Goal: Task Accomplishment & Management: Use online tool/utility

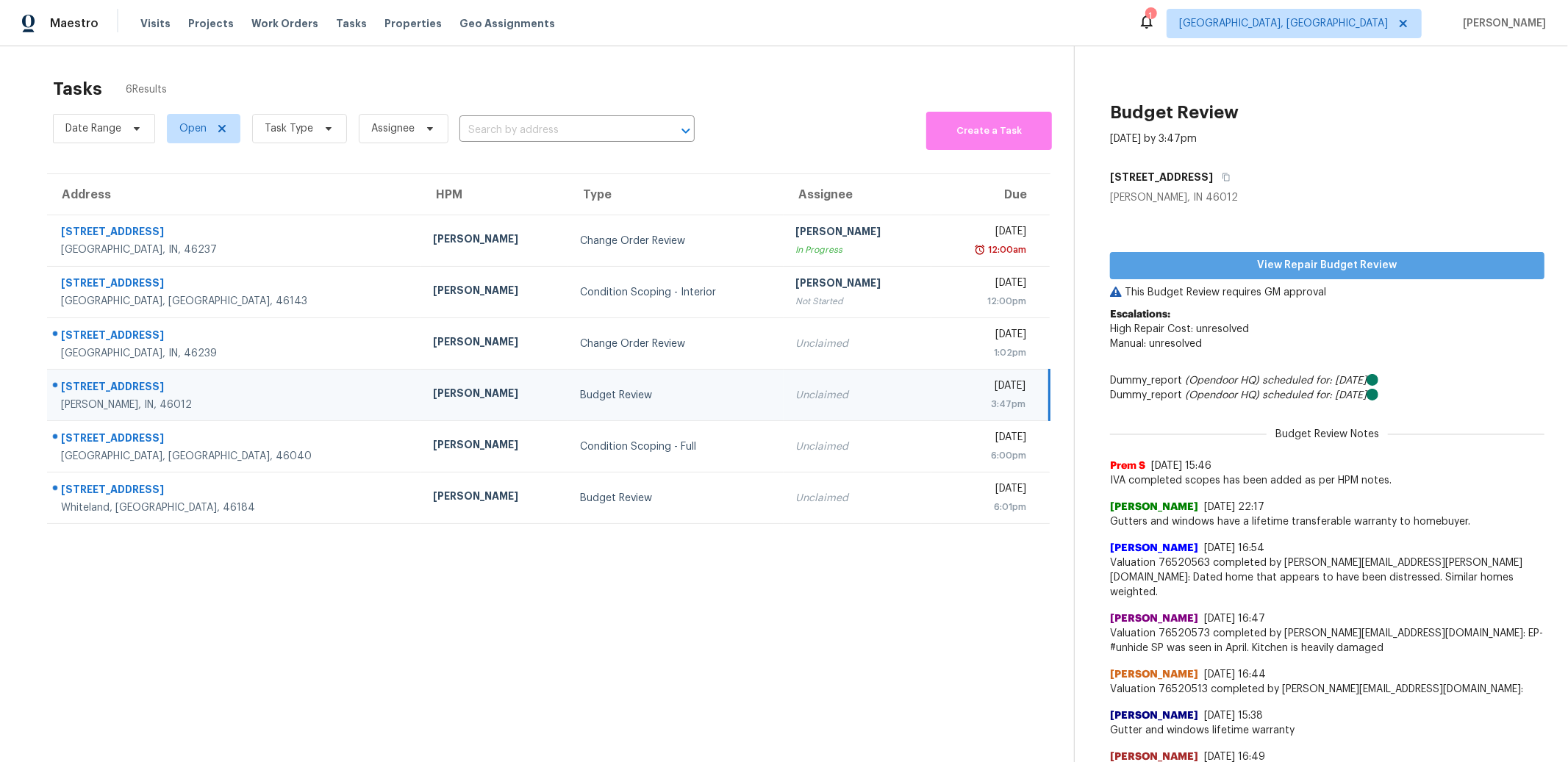
click at [1272, 271] on span "View Repair Budget Review" at bounding box center [1328, 266] width 411 height 19
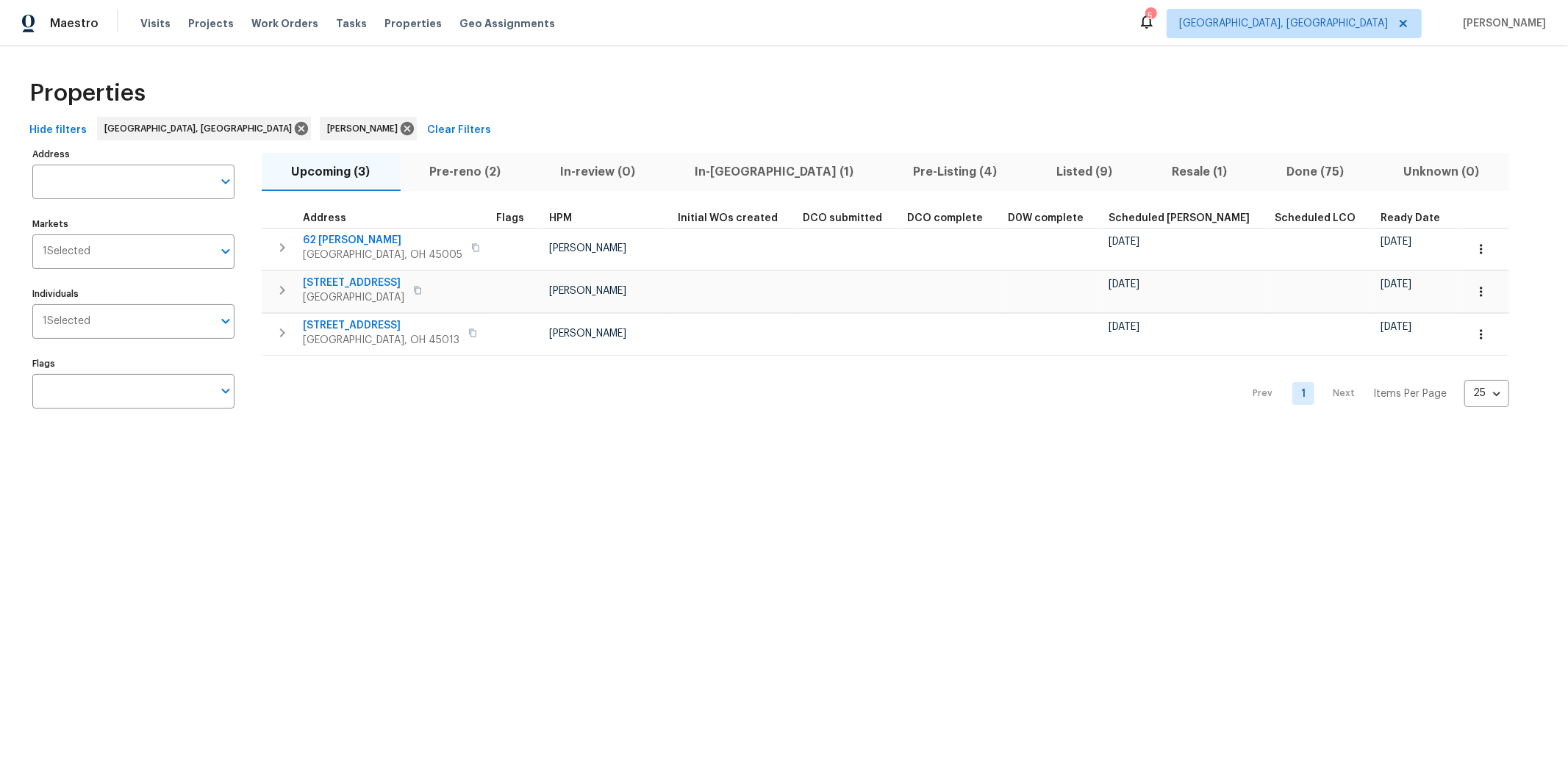
click at [474, 170] on span "Pre-reno (2)" at bounding box center [465, 172] width 113 height 21
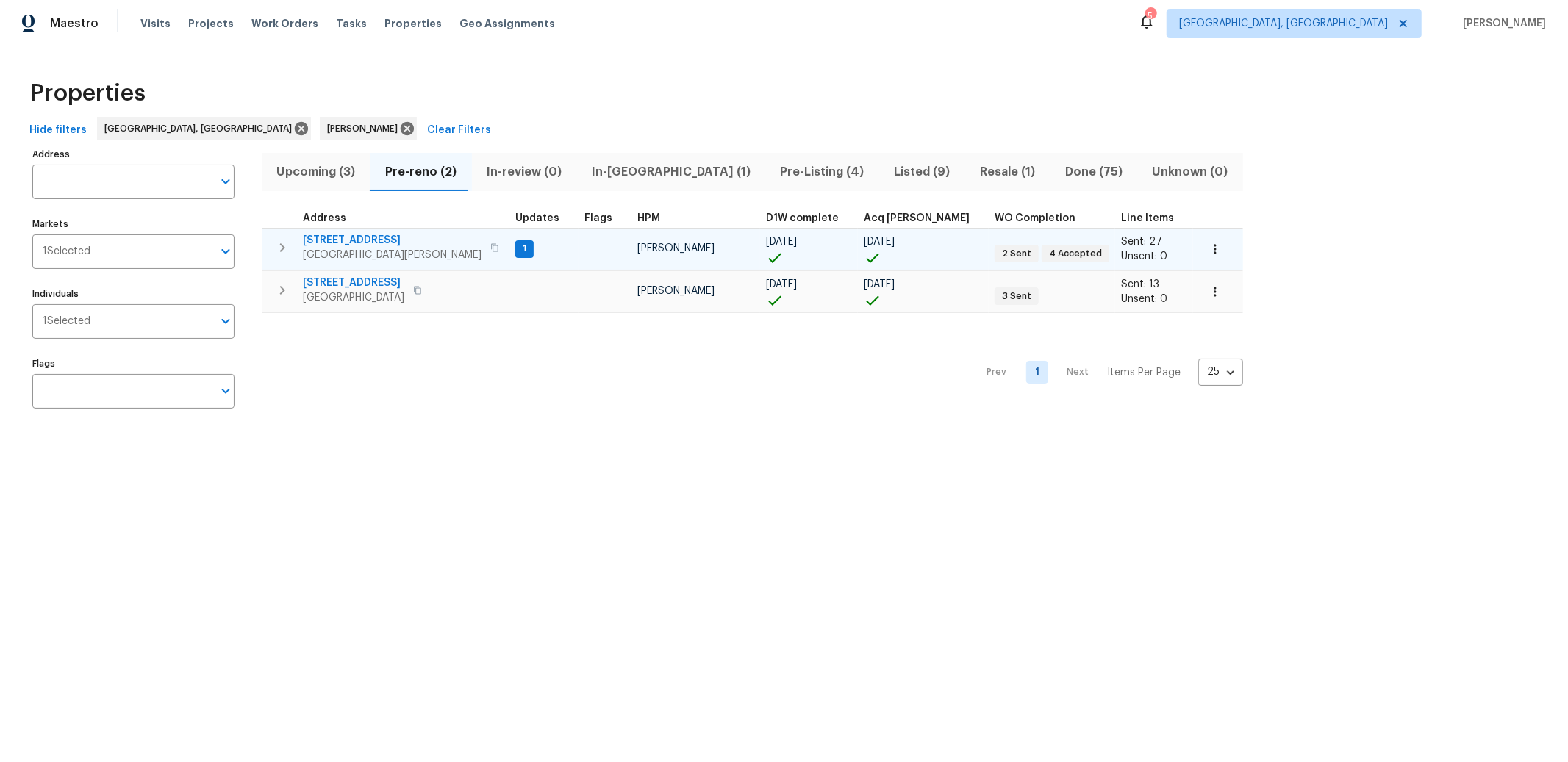
click at [345, 234] on span "6038 Glennsbury Ct" at bounding box center [392, 240] width 178 height 15
click at [340, 237] on span "[STREET_ADDRESS]" at bounding box center [392, 240] width 178 height 15
click at [490, 249] on icon "button" at bounding box center [494, 247] width 9 height 9
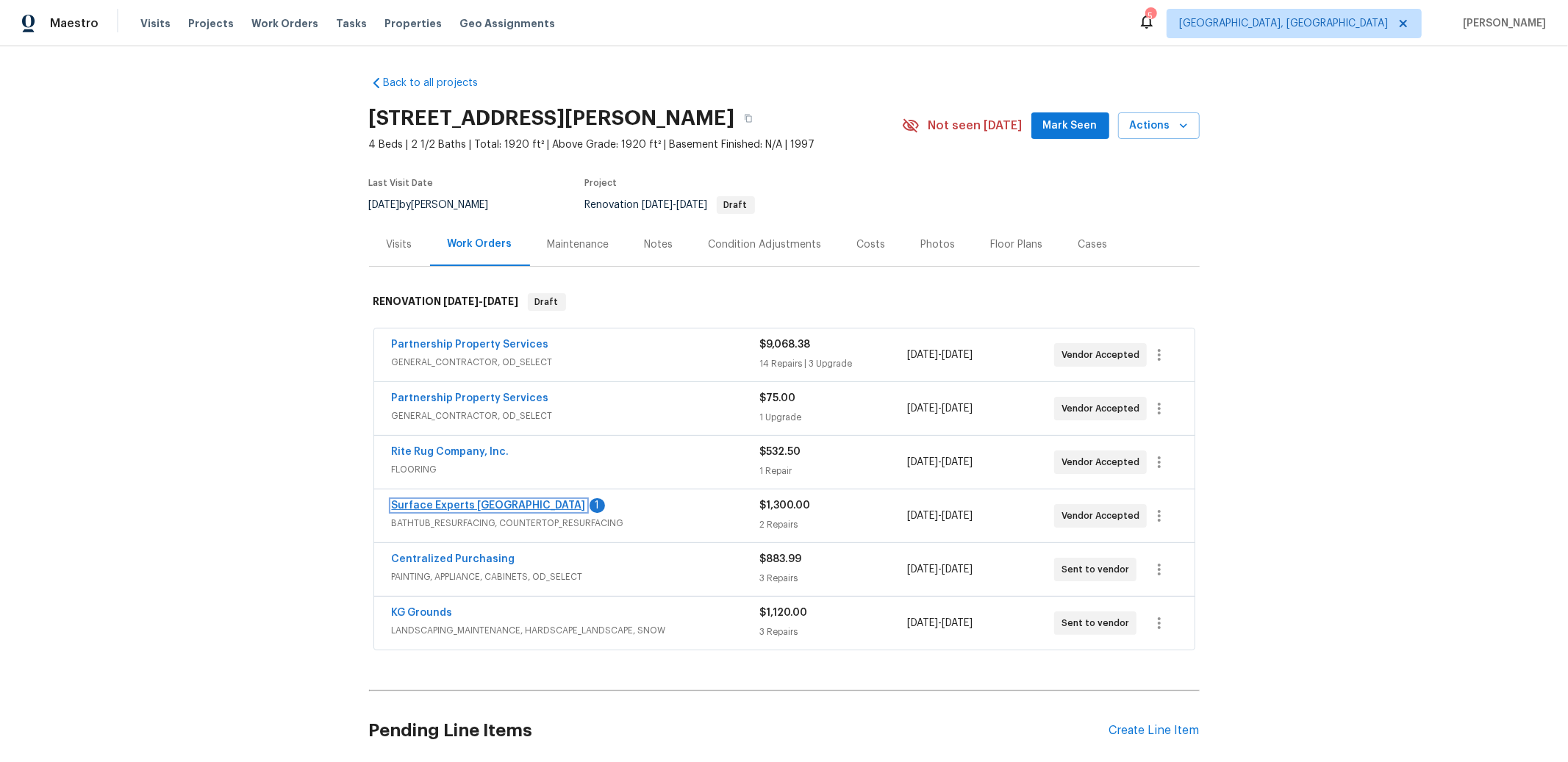
click at [487, 505] on link "Surface Experts [GEOGRAPHIC_DATA]" at bounding box center [489, 505] width 194 height 10
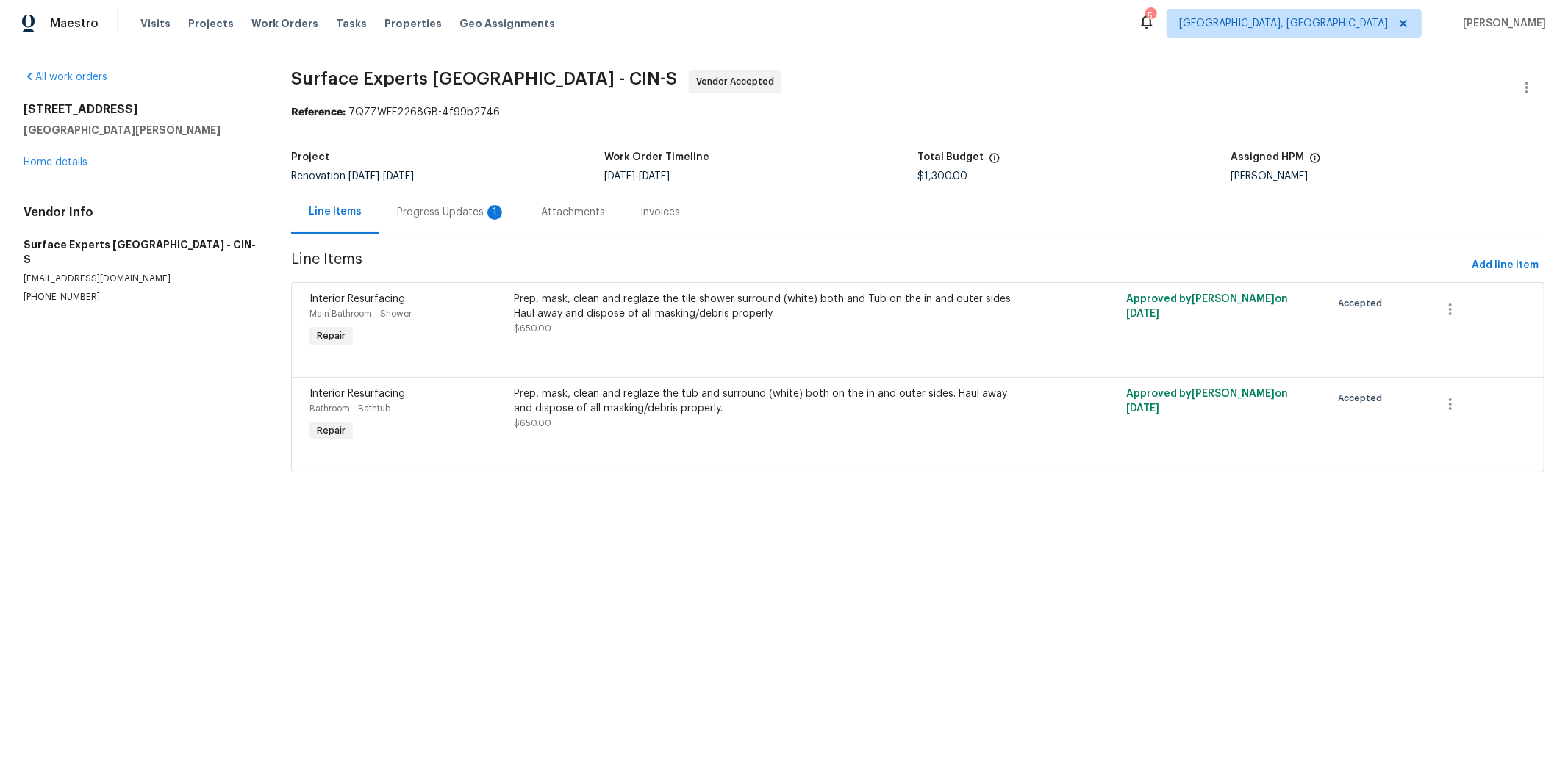
click at [451, 217] on div "Progress Updates 1" at bounding box center [451, 212] width 109 height 15
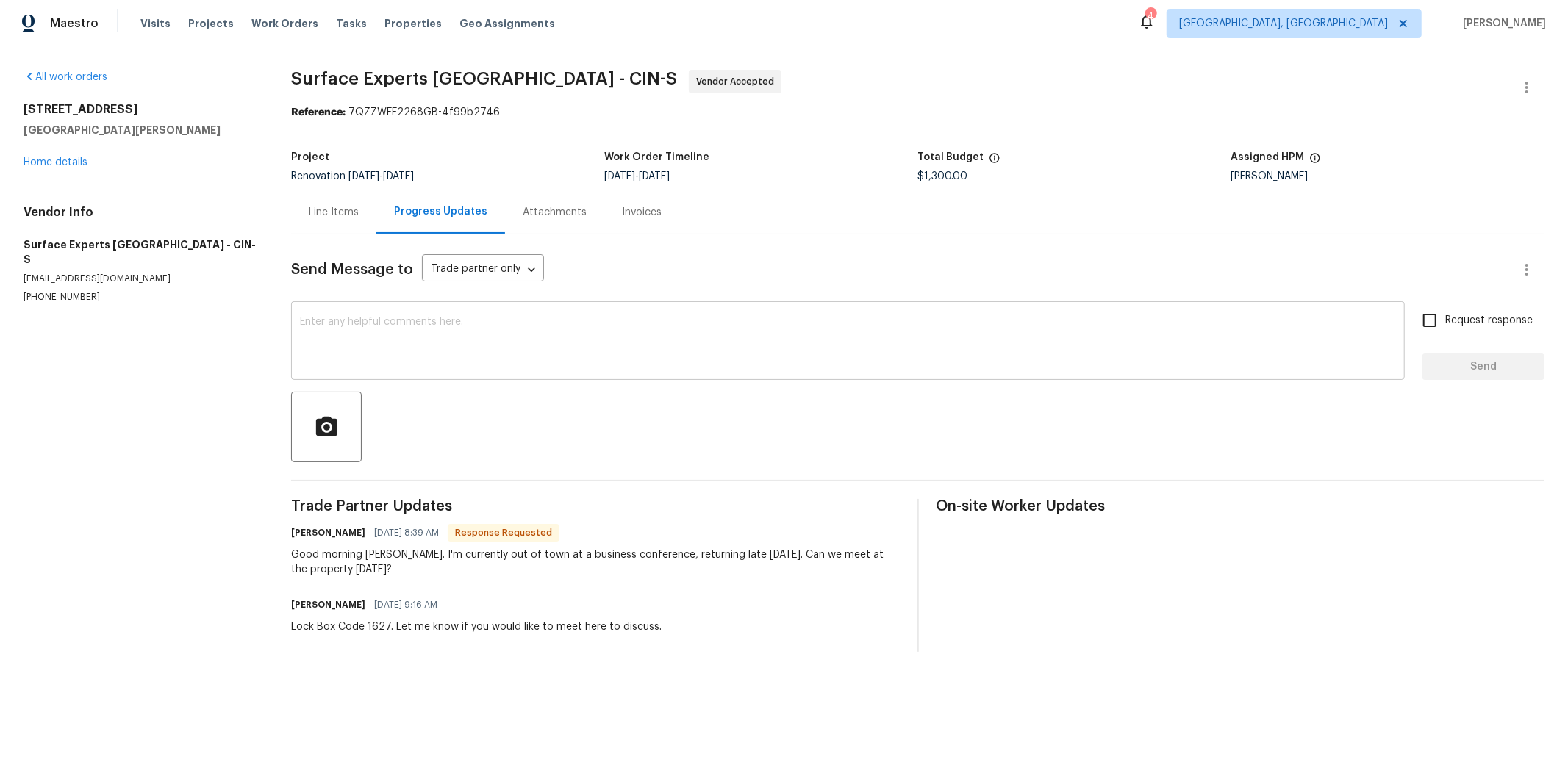
click at [639, 338] on textarea at bounding box center [848, 343] width 1096 height 51
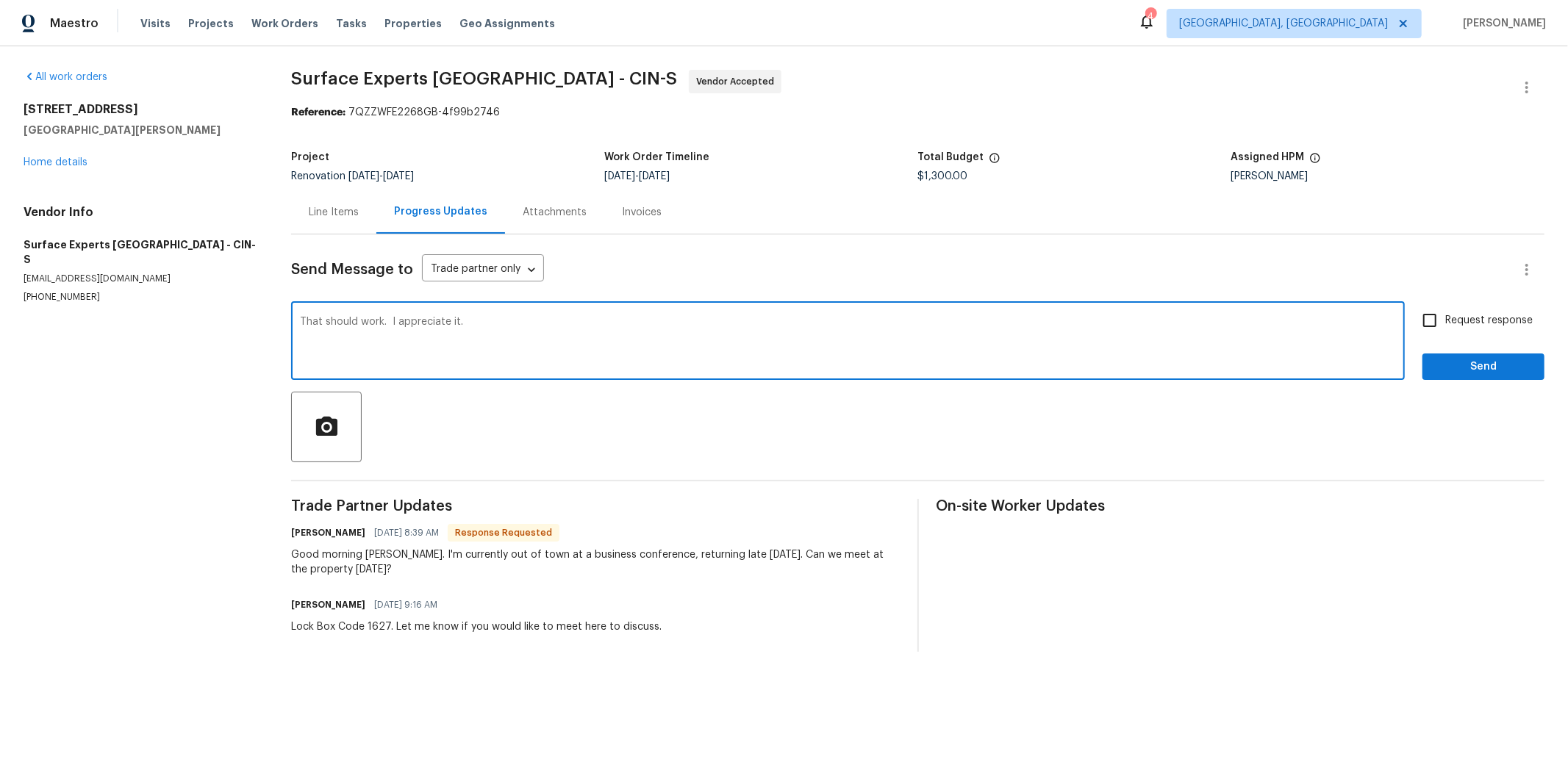
type textarea "That should work. I appreciate it."
click at [1422, 370] on button "Send" at bounding box center [1483, 367] width 122 height 27
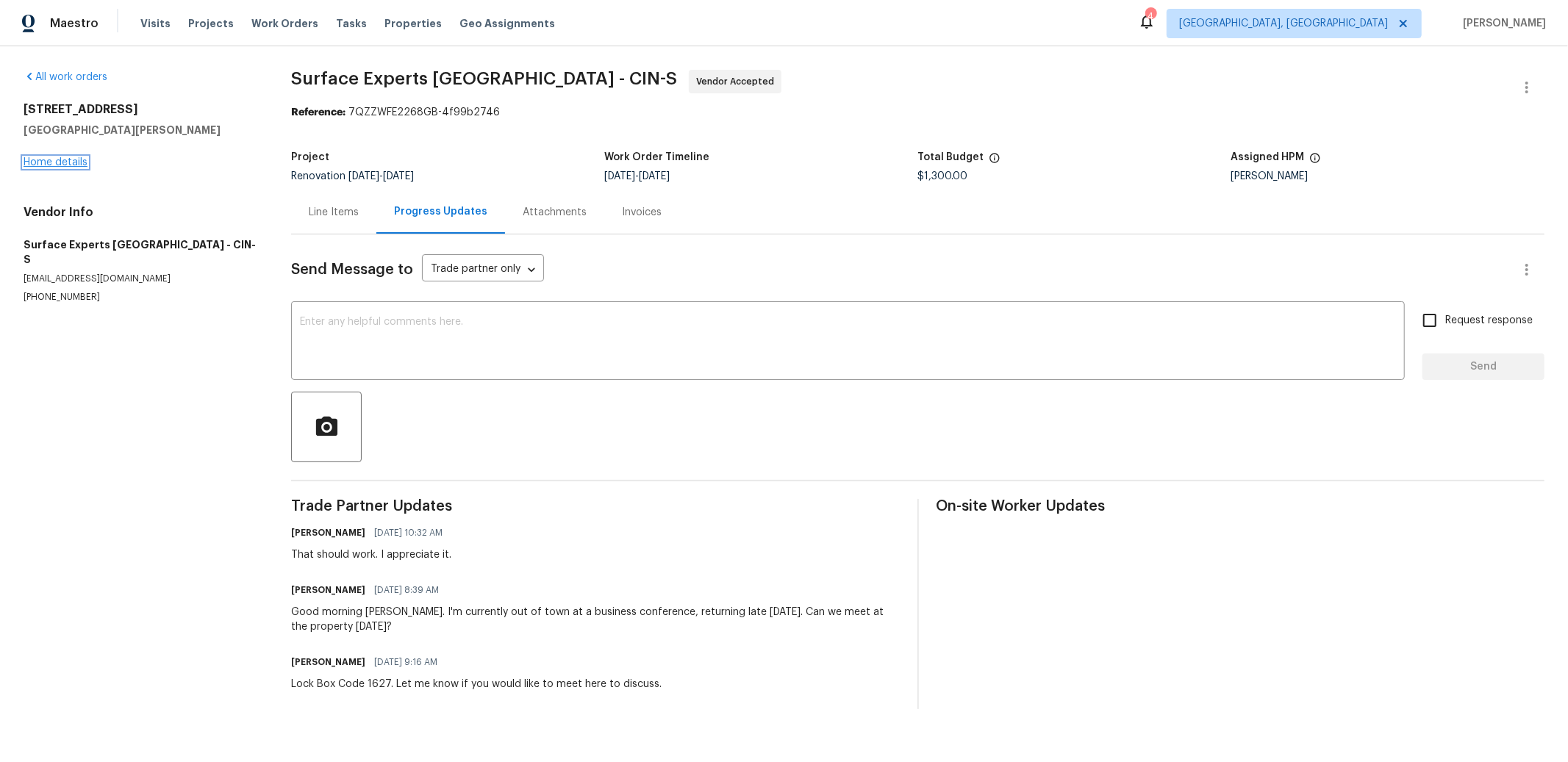
click at [54, 164] on link "Home details" at bounding box center [55, 162] width 64 height 10
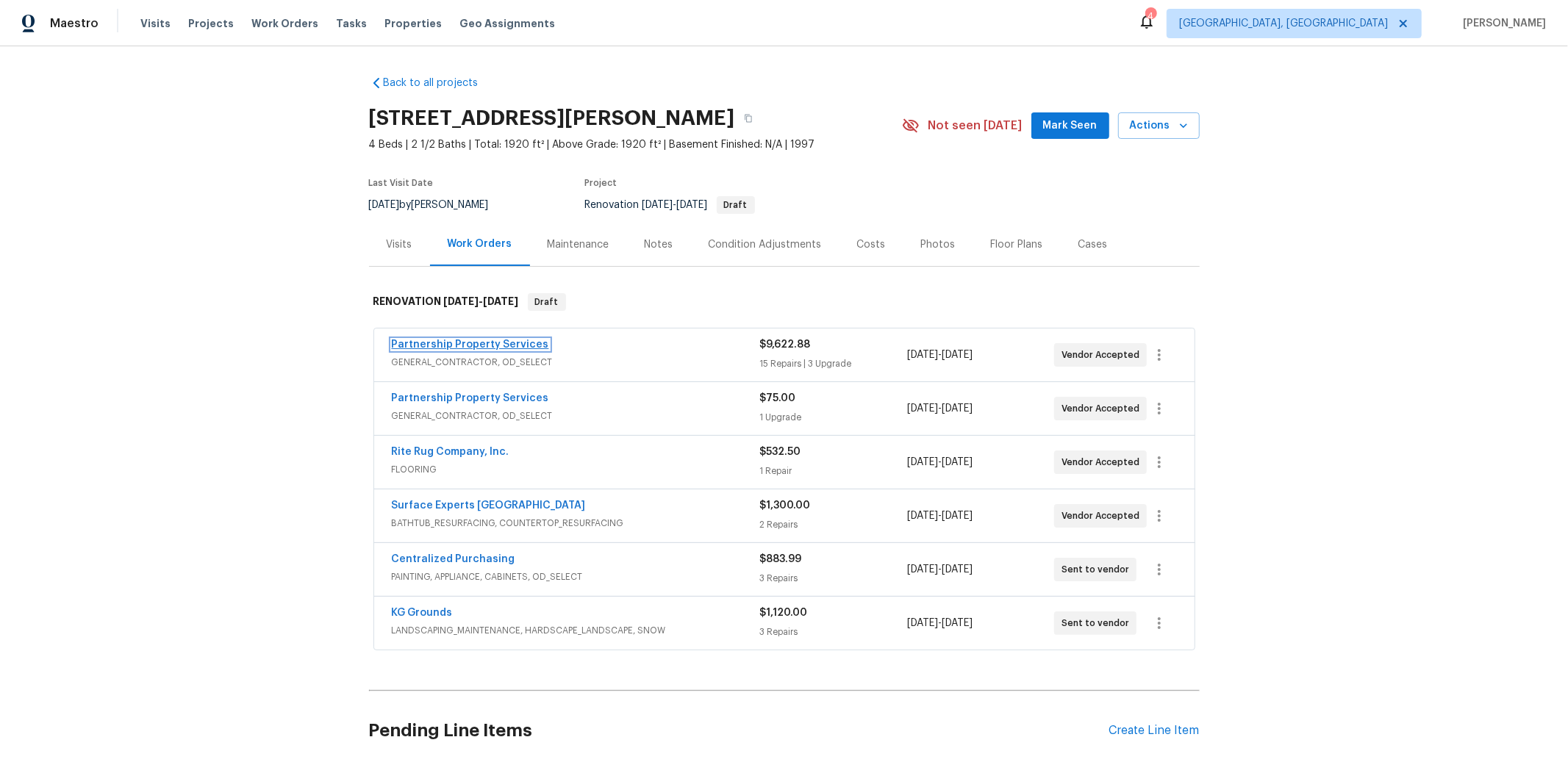
click at [482, 347] on link "Partnership Property Services" at bounding box center [470, 344] width 157 height 10
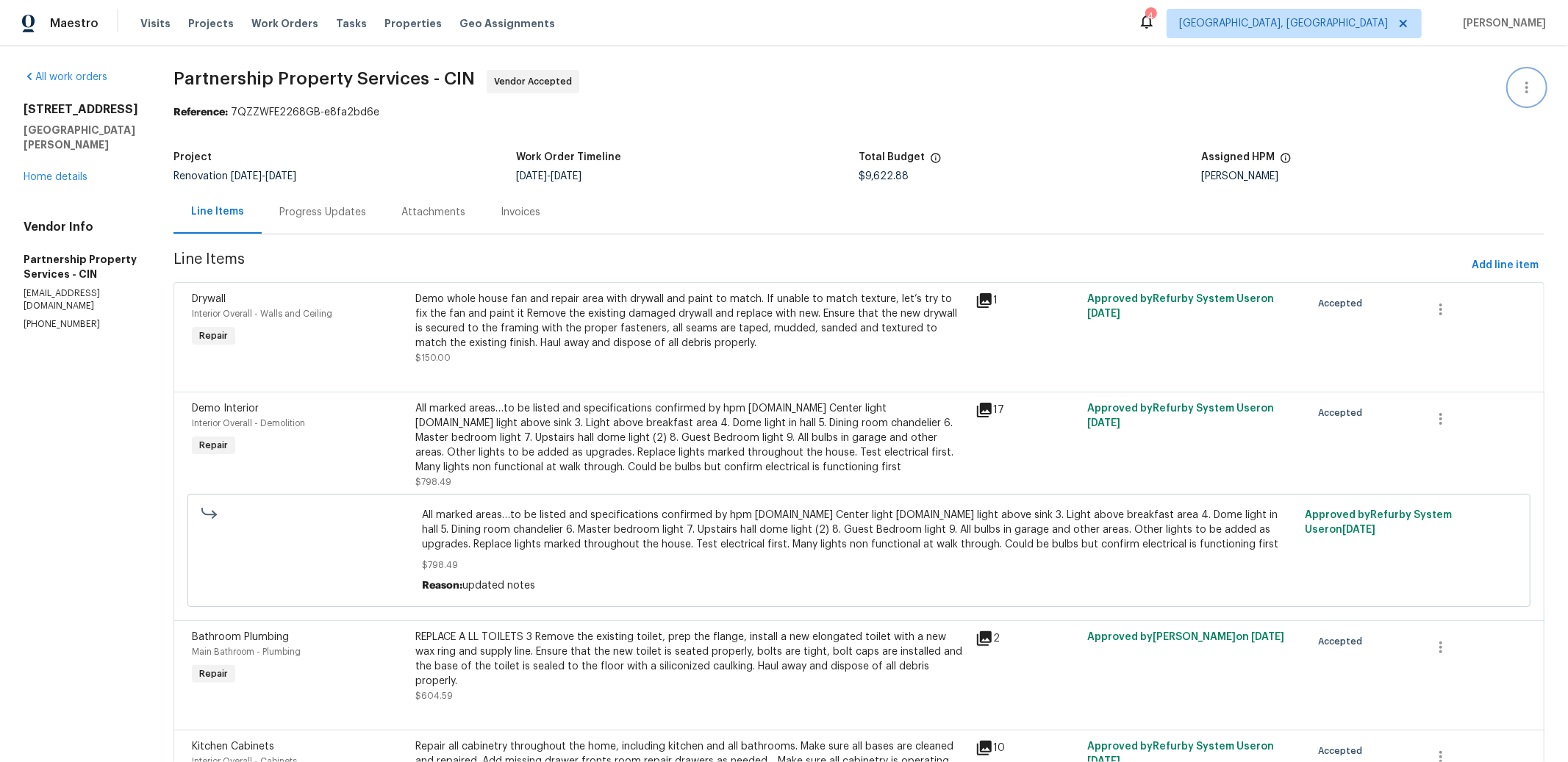
click at [1535, 93] on icon "button" at bounding box center [1527, 87] width 18 height 18
click at [1492, 132] on li "View In Trade Partner Portal" at bounding box center [1479, 136] width 159 height 24
click at [1480, 265] on div at bounding box center [784, 381] width 1568 height 762
click at [1480, 265] on span "Add line item" at bounding box center [1505, 266] width 67 height 19
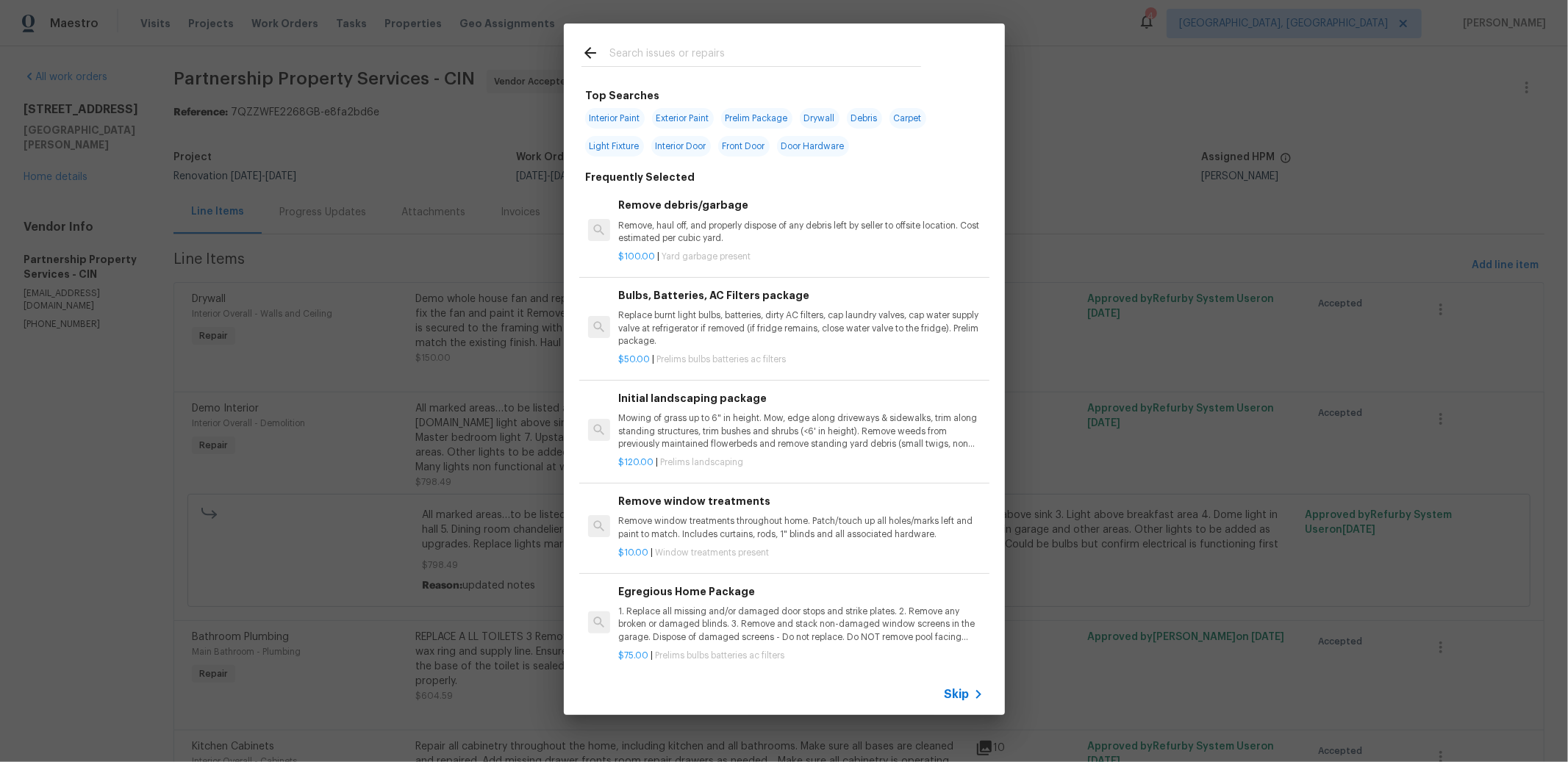
click at [811, 41] on div at bounding box center [751, 52] width 375 height 58
click at [796, 48] on input "text" at bounding box center [765, 55] width 312 height 22
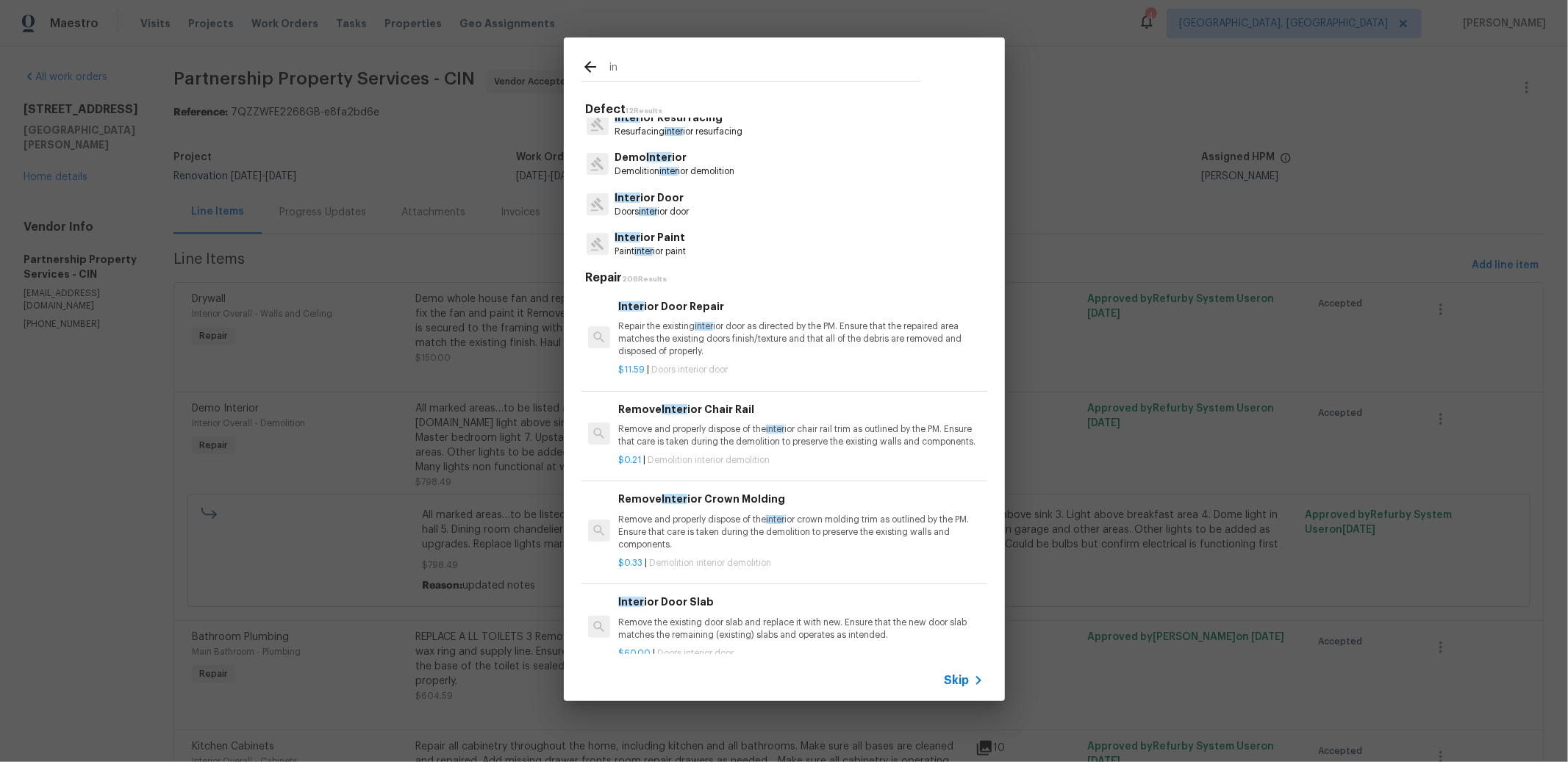
type input "i"
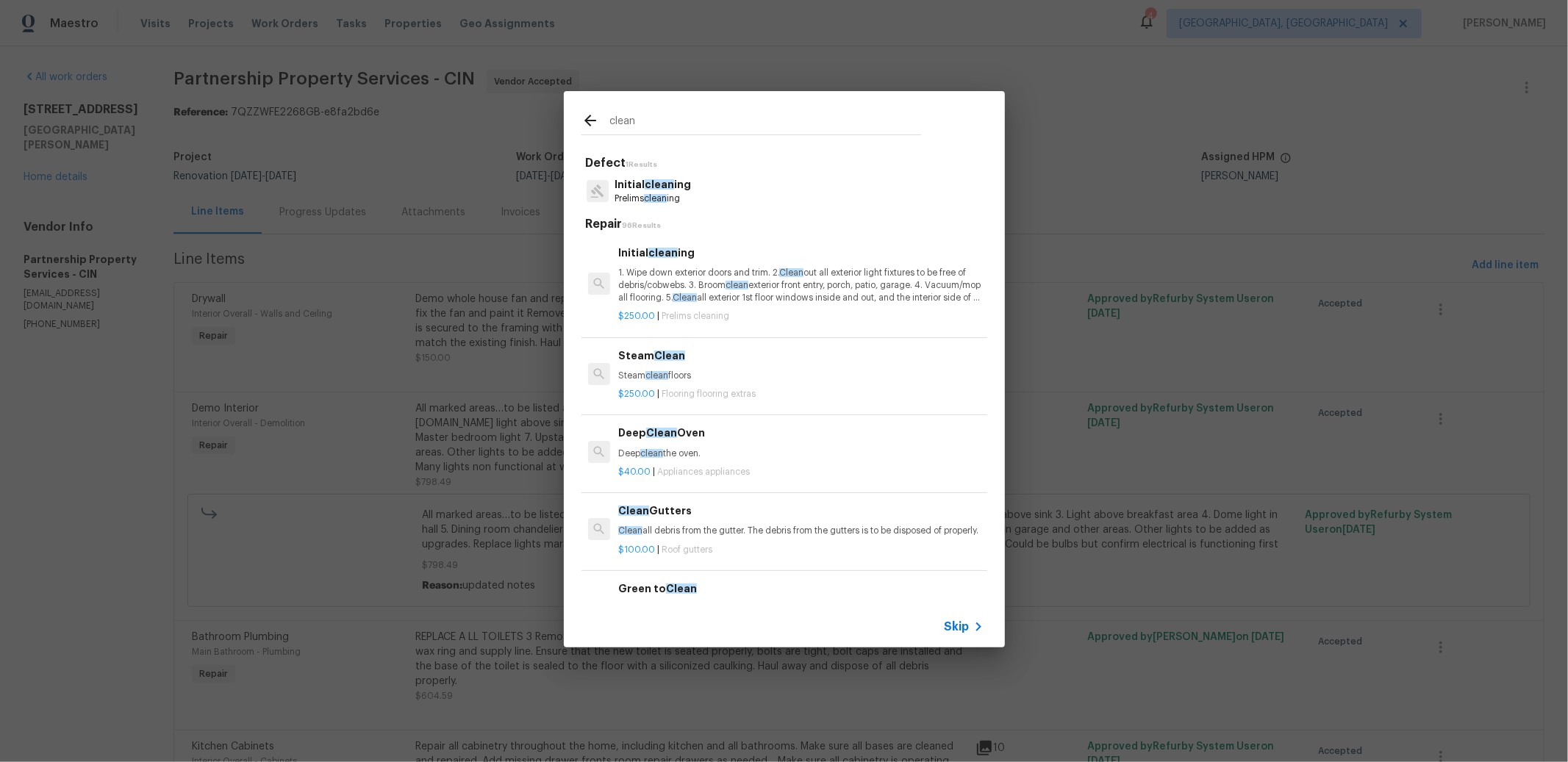
type input "clean"
click at [663, 276] on p "1. Wipe down exterior doors and trim. 2. Clean out all exterior light fixtures …" at bounding box center [800, 285] width 364 height 37
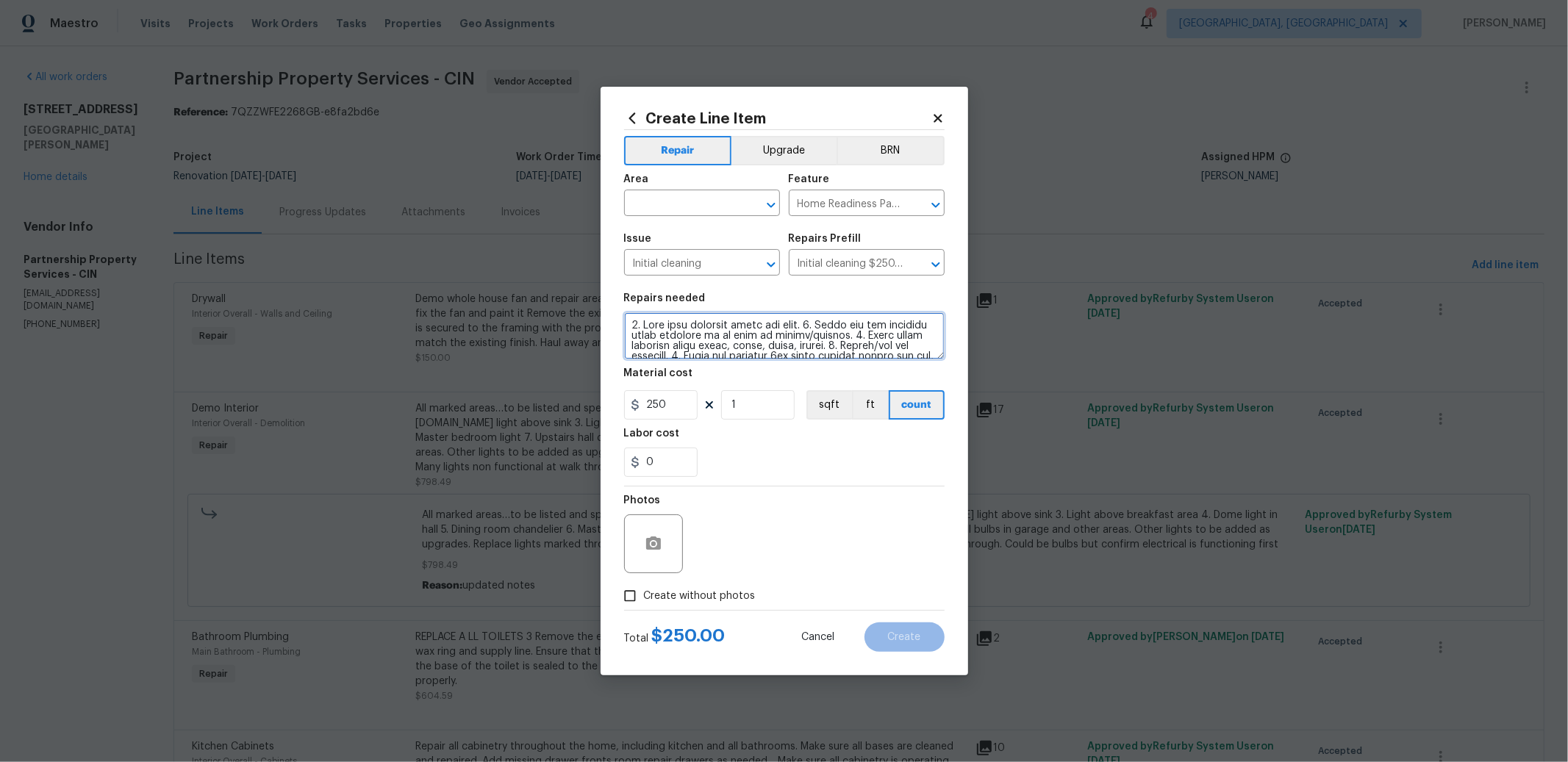
scroll to position [205, 0]
drag, startPoint x: 630, startPoint y: 329, endPoint x: 897, endPoint y: 391, distance: 274.1
click at [899, 391] on section "Repairs needed Material cost 250 1 sqft ft count Labor cost 0" at bounding box center [784, 385] width 320 height 202
type textarea "Wipe all walls, baseboards, window surfaces, etc. Clean all vent covers before …"
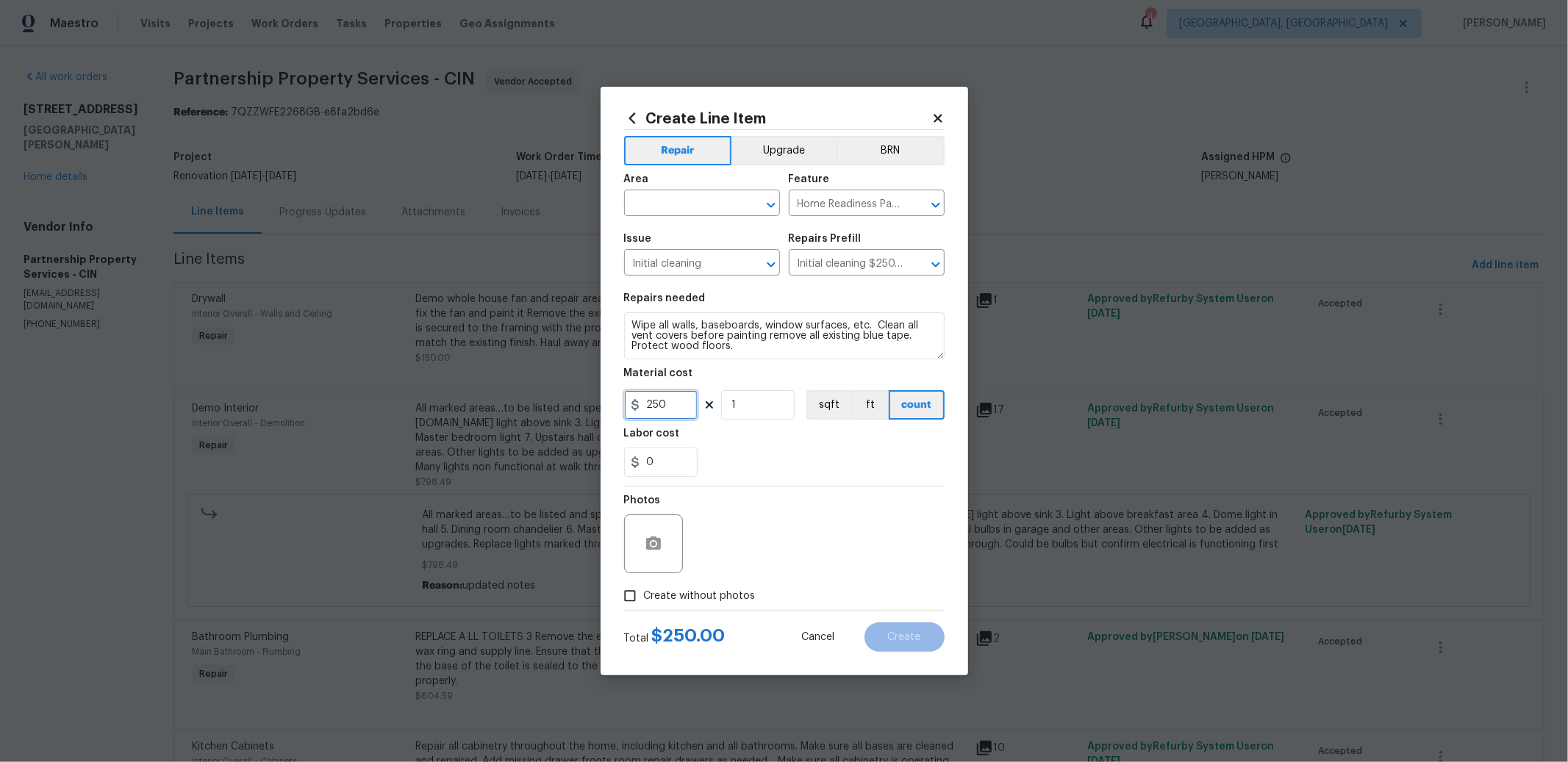
click at [669, 405] on input "250" at bounding box center [661, 405] width 74 height 29
type input "200"
click at [694, 195] on input "text" at bounding box center [682, 204] width 115 height 22
click at [693, 253] on li "Interior Overall" at bounding box center [702, 260] width 156 height 24
type input "Interior Overall"
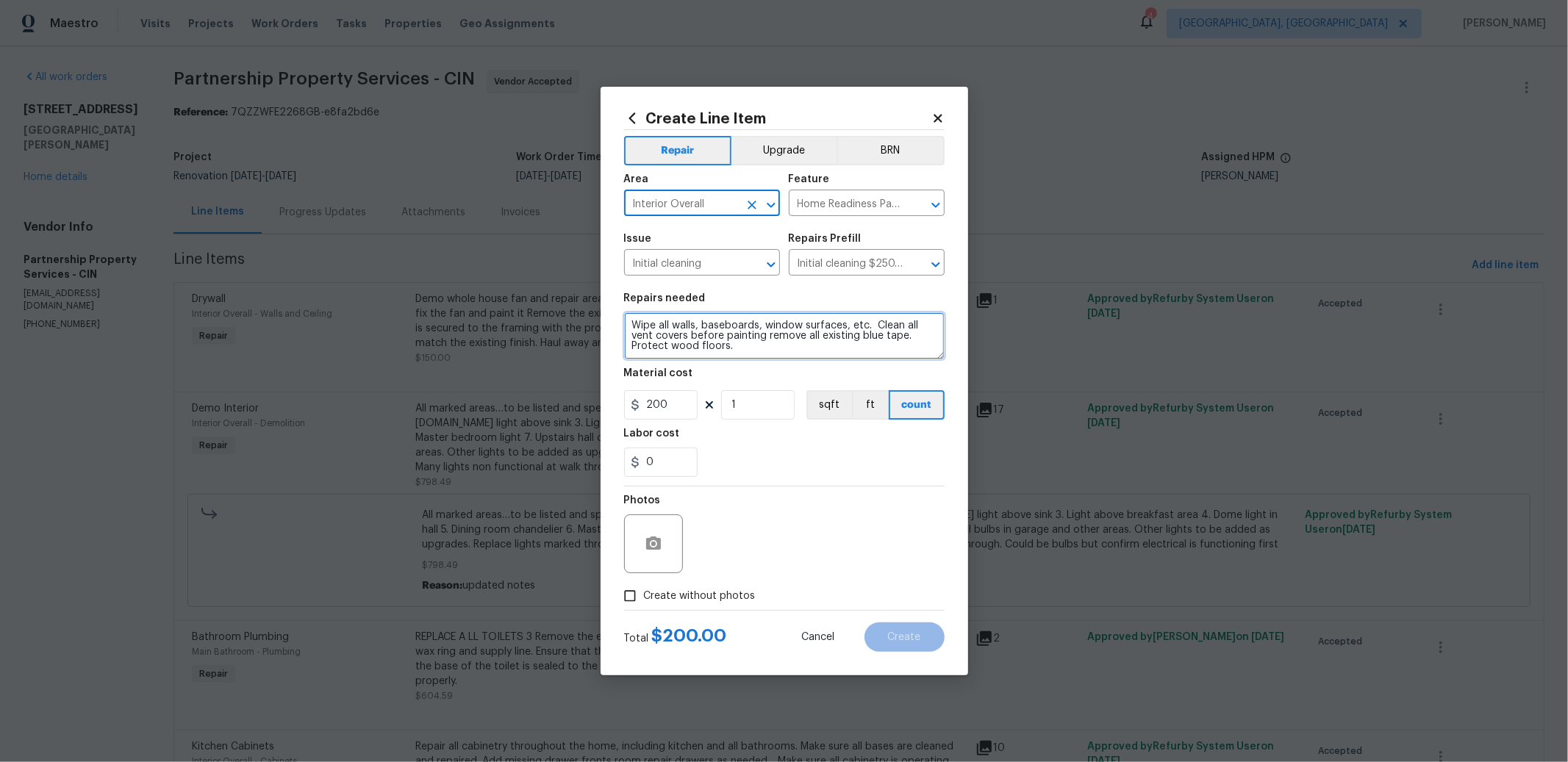
click at [633, 327] on textarea "Wipe all walls, baseboards, window surfaces, etc. Clean all vent covers before …" at bounding box center [784, 336] width 320 height 47
type textarea "PRECLEAN AND PROTECT WOOD..... Wipe all walls, baseboards, window surfaces, etc…"
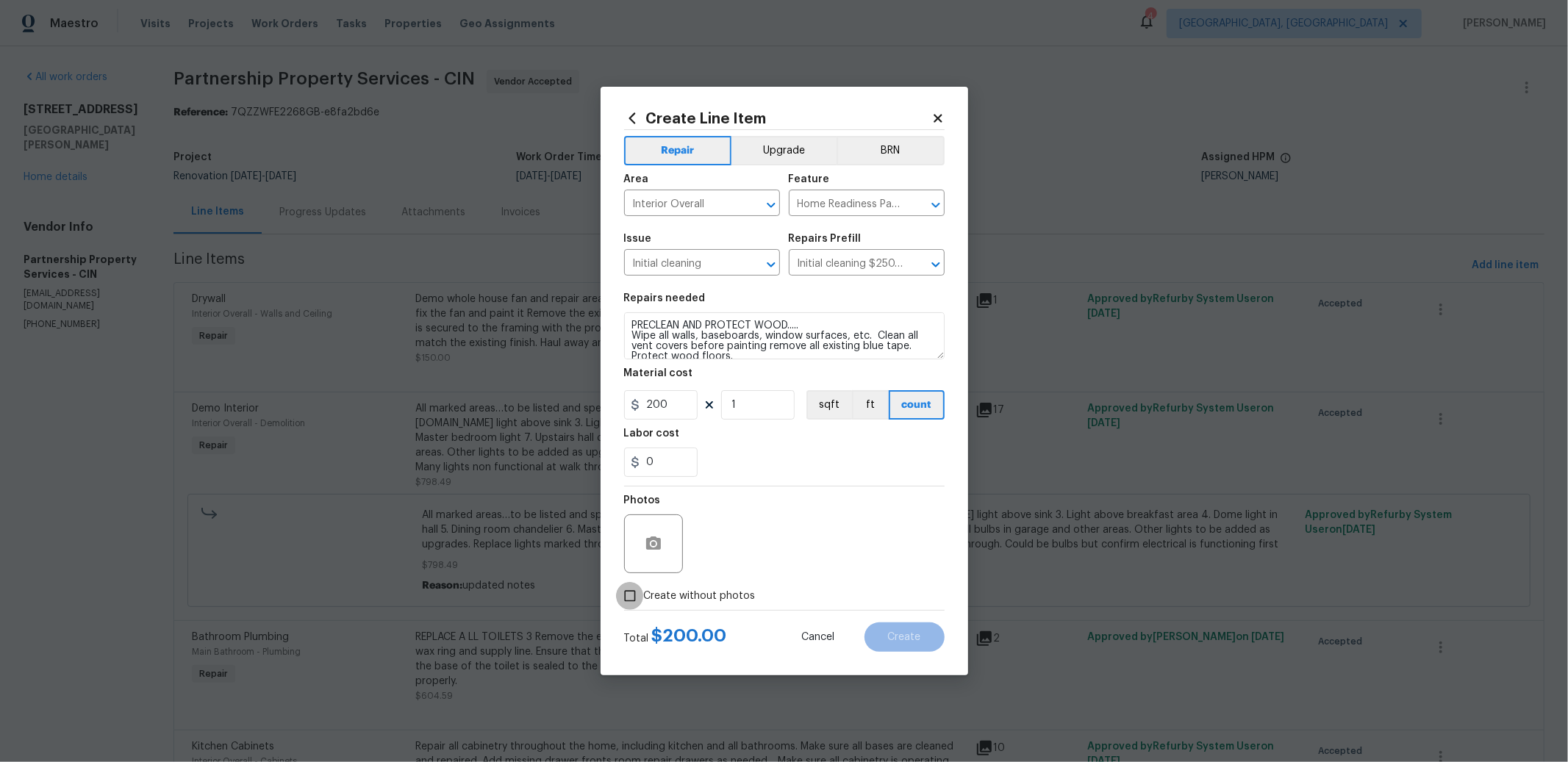
click at [630, 588] on input "Create without photos" at bounding box center [630, 596] width 28 height 28
checkbox input "true"
click at [756, 551] on textarea at bounding box center [820, 544] width 250 height 59
type textarea "TO ADD"
click at [933, 642] on button "Create" at bounding box center [904, 637] width 80 height 29
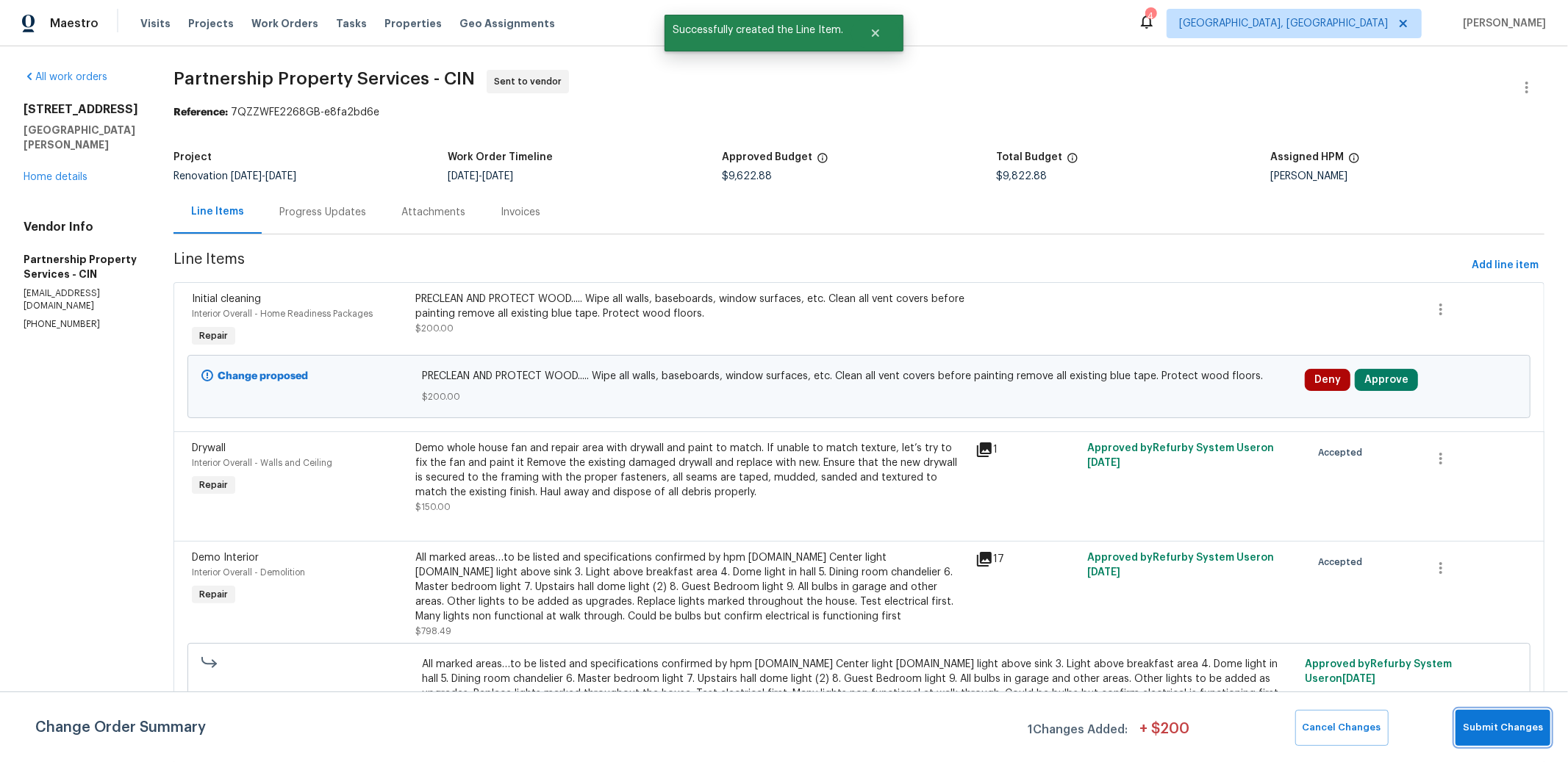
click at [1535, 737] on button "Submit Changes" at bounding box center [1503, 728] width 95 height 36
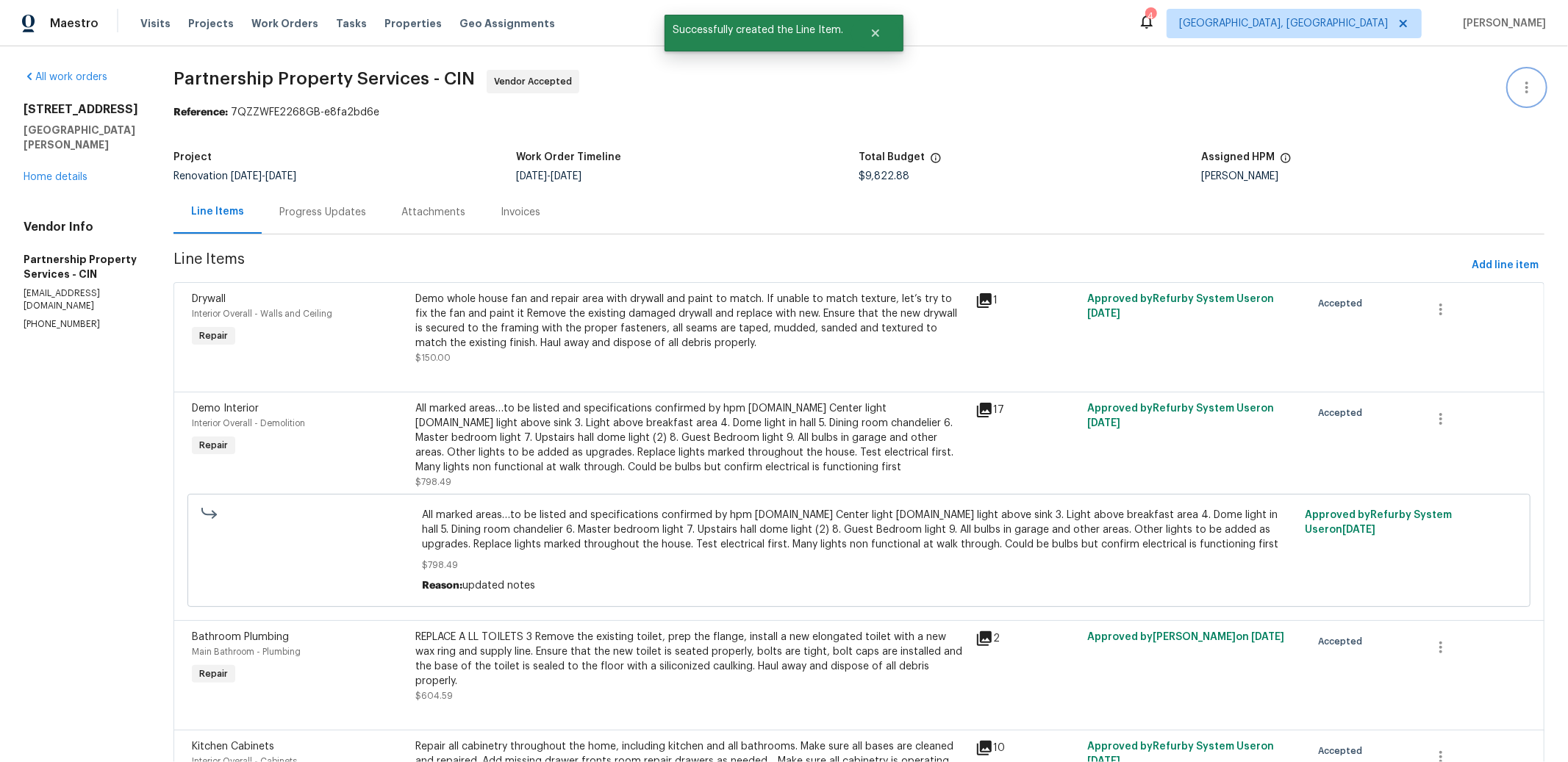
click at [1518, 95] on icon "button" at bounding box center [1527, 87] width 18 height 18
click at [1485, 128] on li "View In Trade Partner Portal" at bounding box center [1479, 136] width 159 height 24
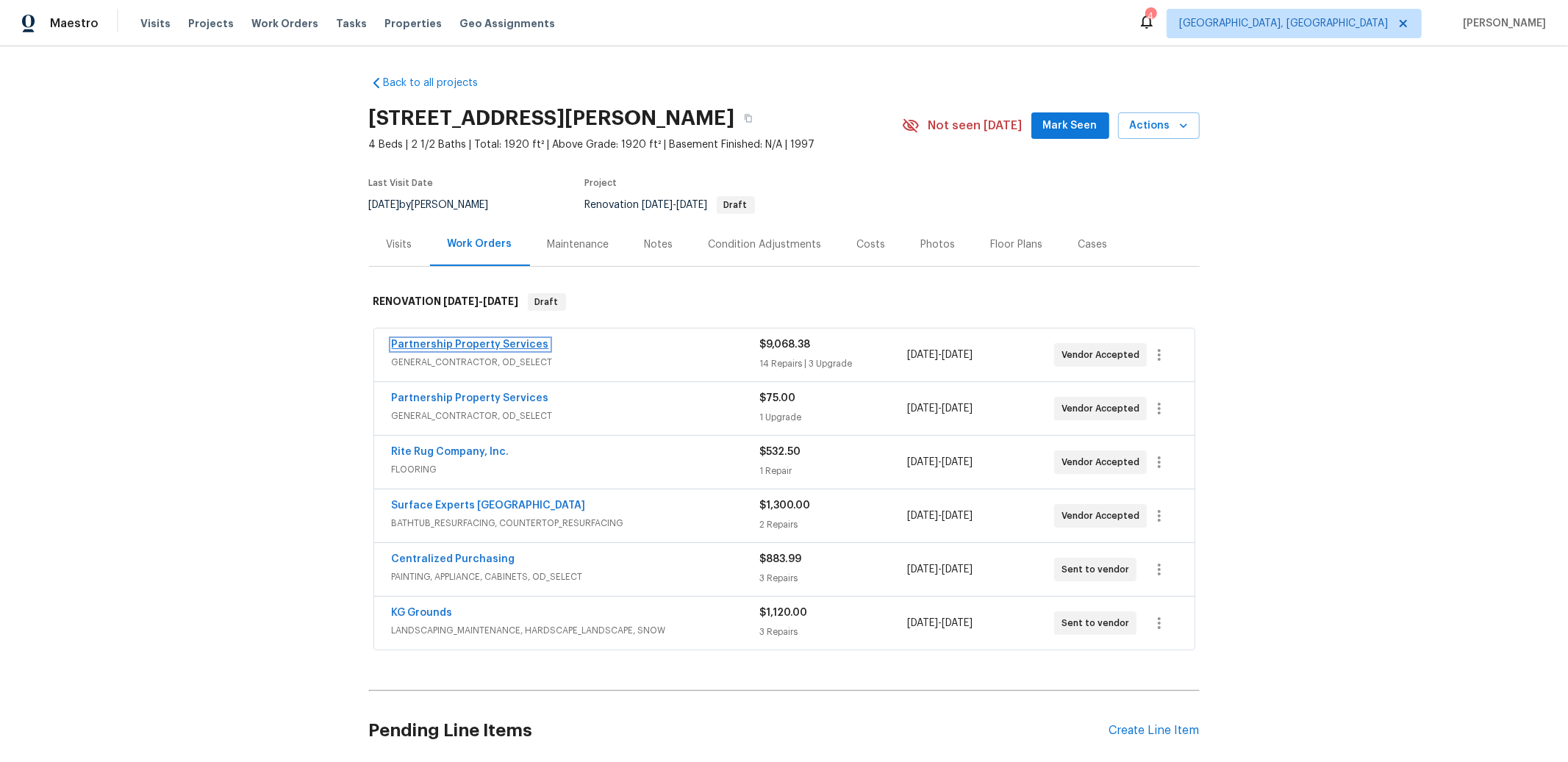
click at [488, 346] on link "Partnership Property Services" at bounding box center [470, 344] width 157 height 10
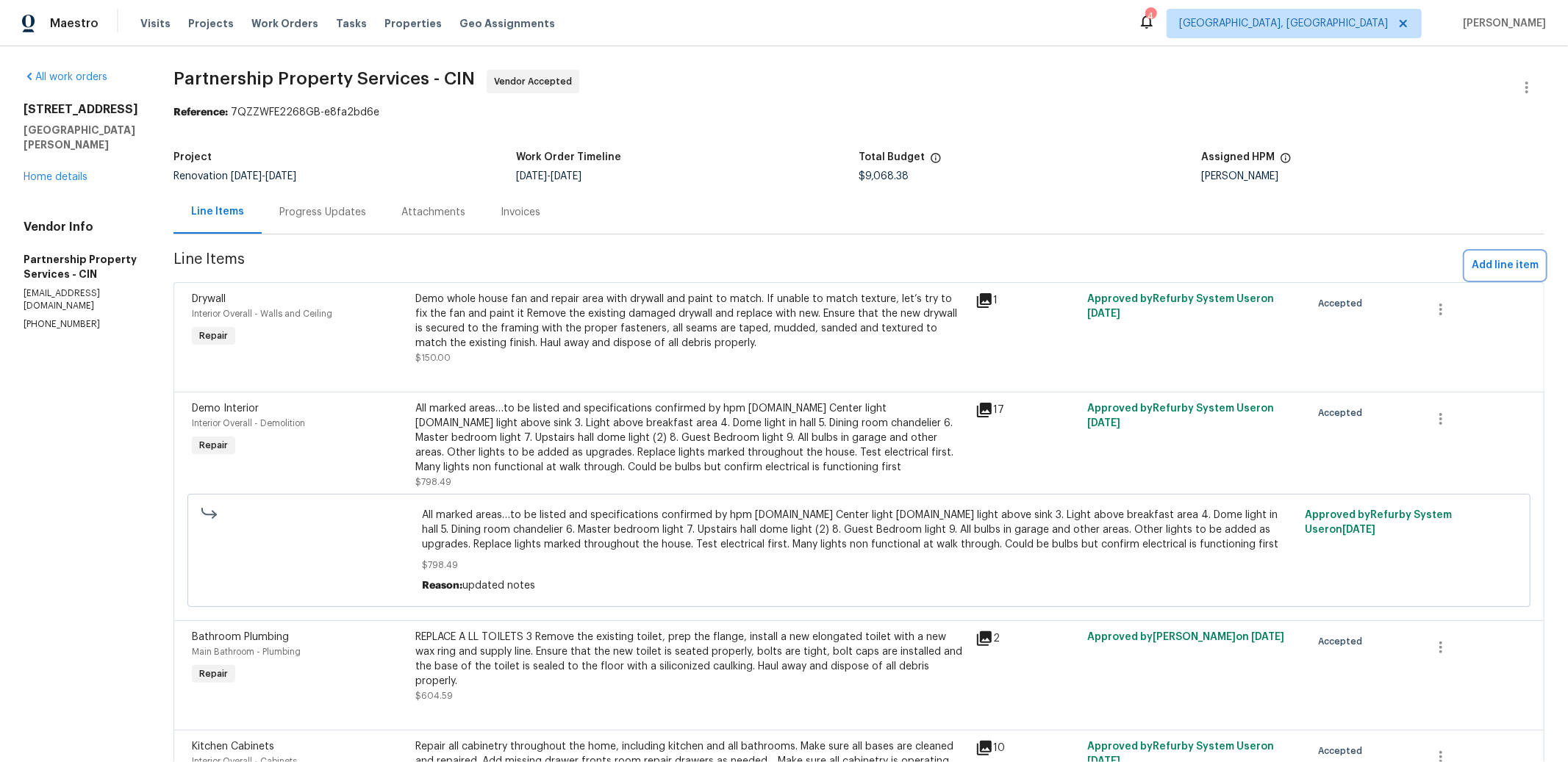
click at [1480, 271] on span "Add line item" at bounding box center [1505, 266] width 67 height 19
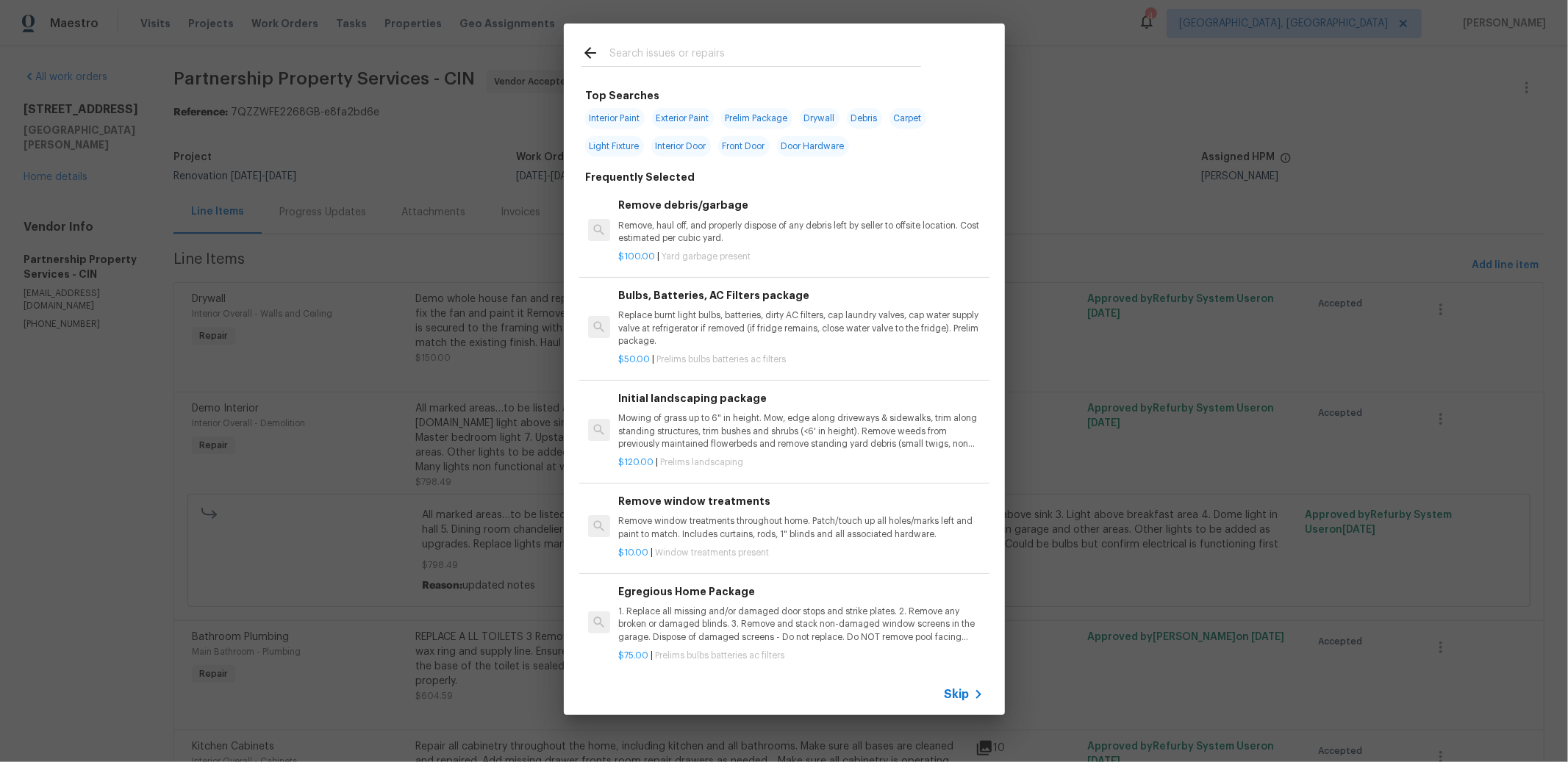
click at [709, 110] on span "Exterior Paint" at bounding box center [683, 118] width 62 height 21
type input "Exterior Paint"
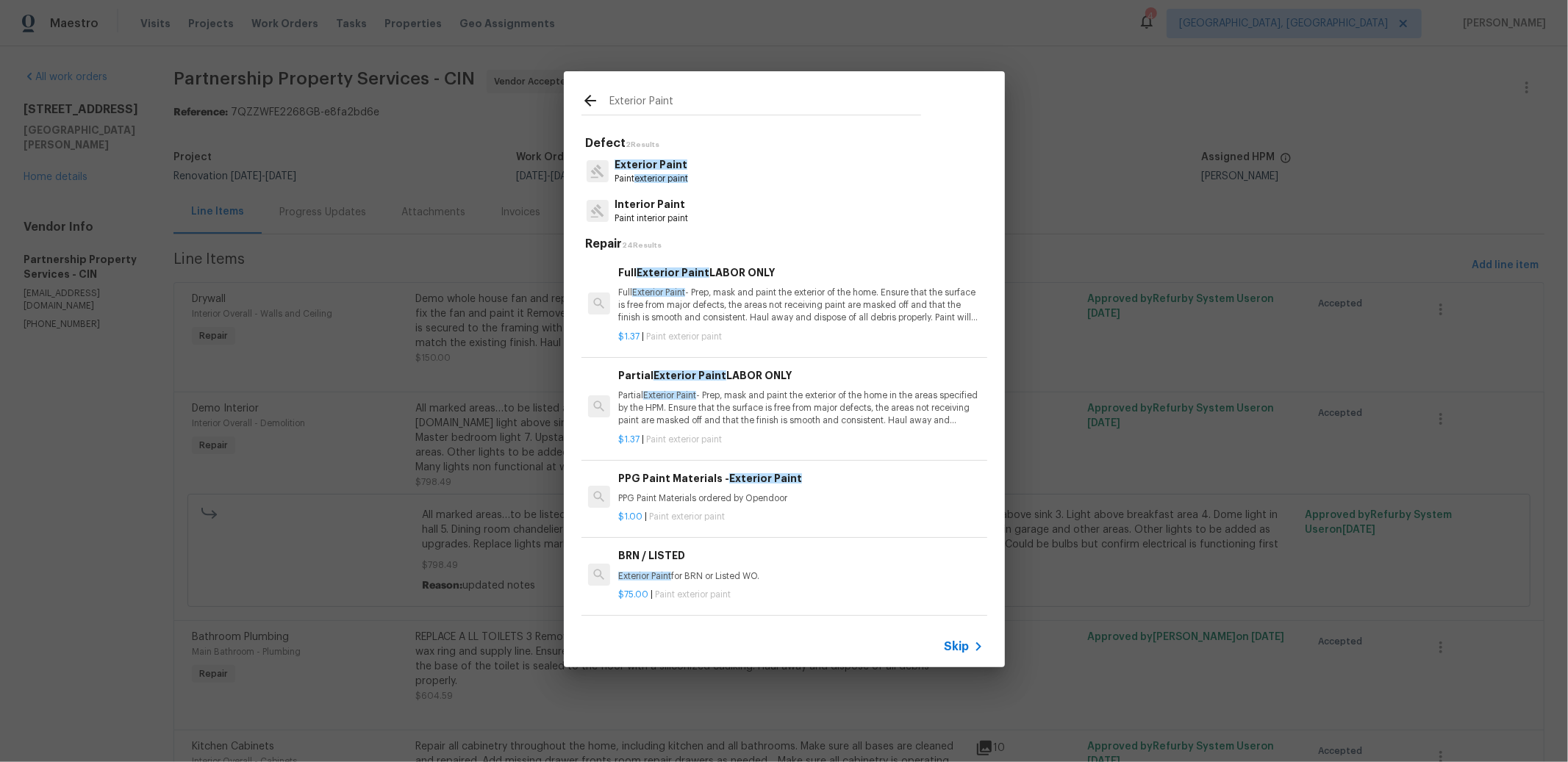
click at [763, 401] on p "Partial Exterior Paint - Prep, mask and paint the exterior of the home in the a…" at bounding box center [800, 408] width 364 height 37
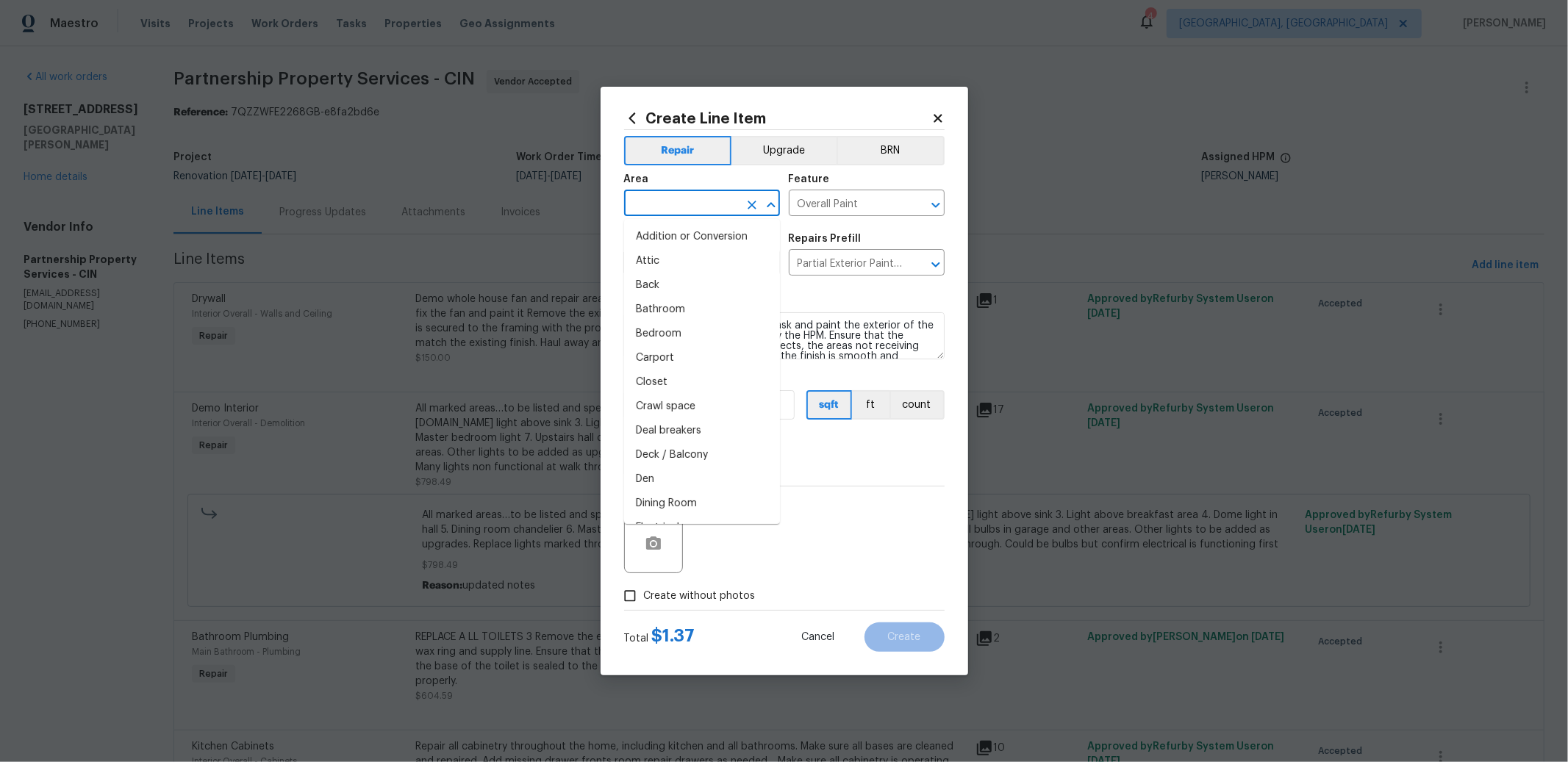
click at [706, 212] on input "text" at bounding box center [682, 204] width 115 height 22
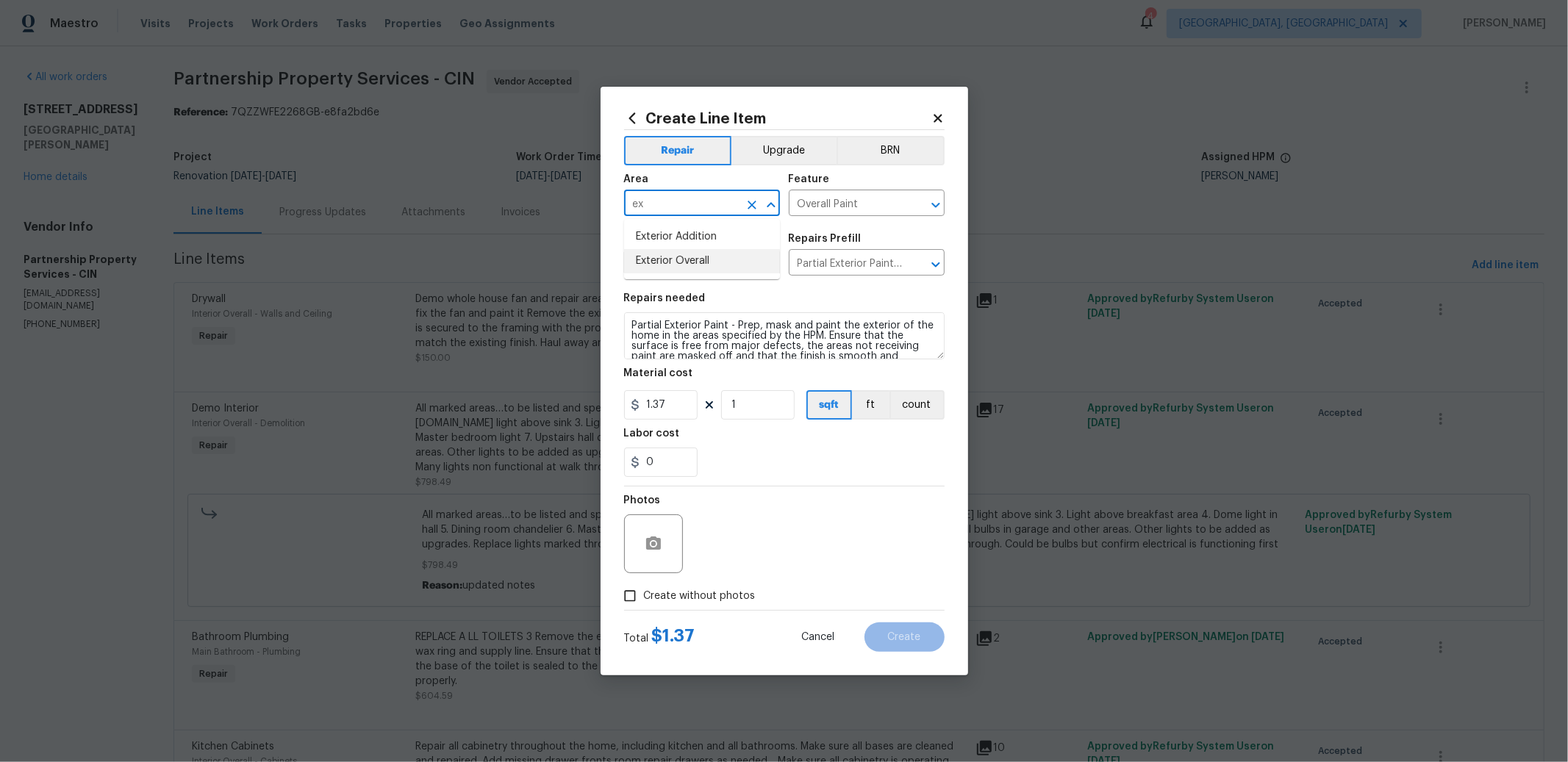
click at [668, 251] on li "Exterior Overall" at bounding box center [702, 260] width 156 height 24
type input "Exterior Overall"
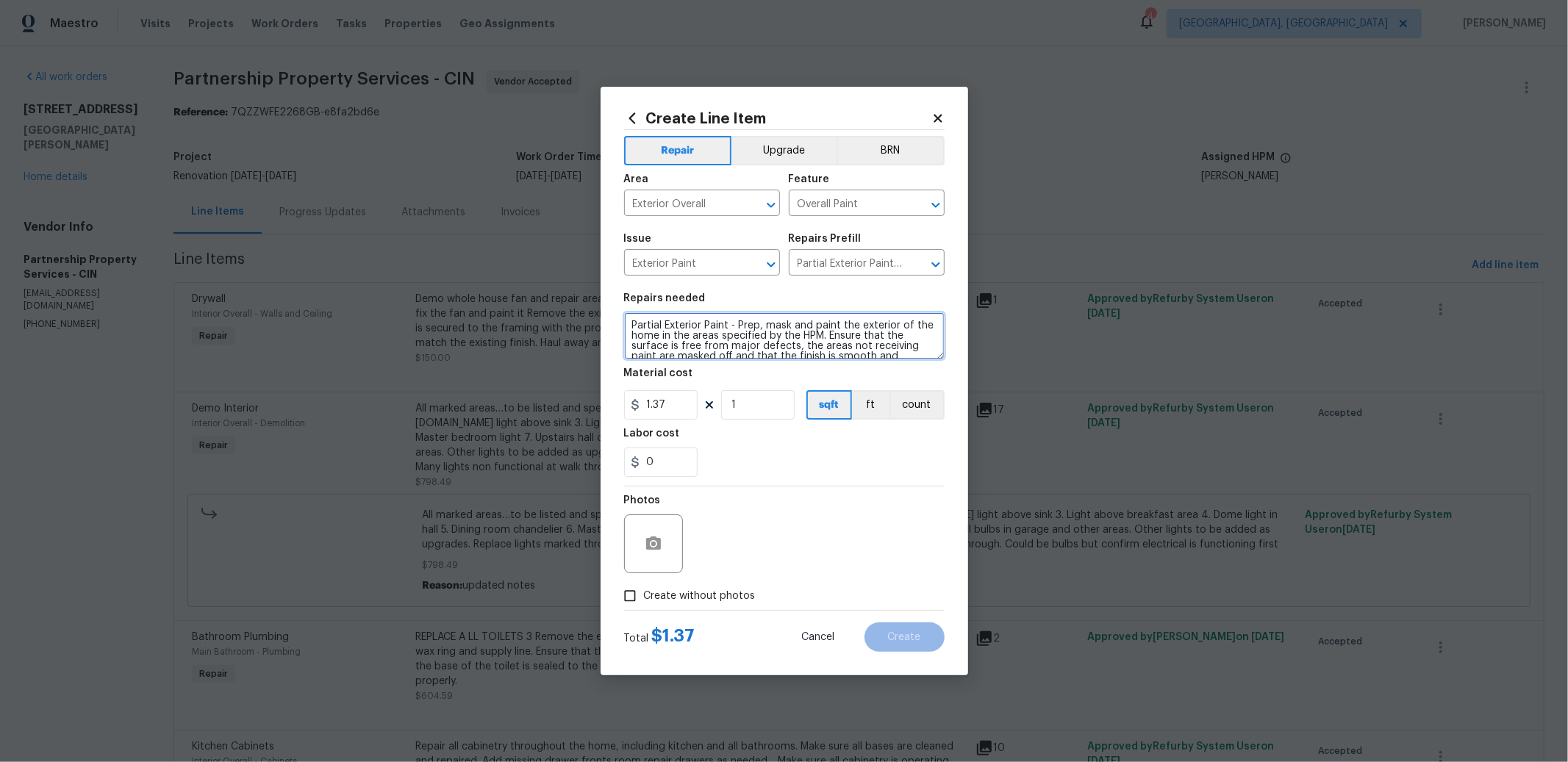
click at [629, 326] on textarea "Partial Exterior Paint - Prep, mask and paint the exterior of the home in the a…" at bounding box center [784, 336] width 320 height 47
type textarea "Shutters, window trim, patio post, front door and all areas that need it. 2 col…"
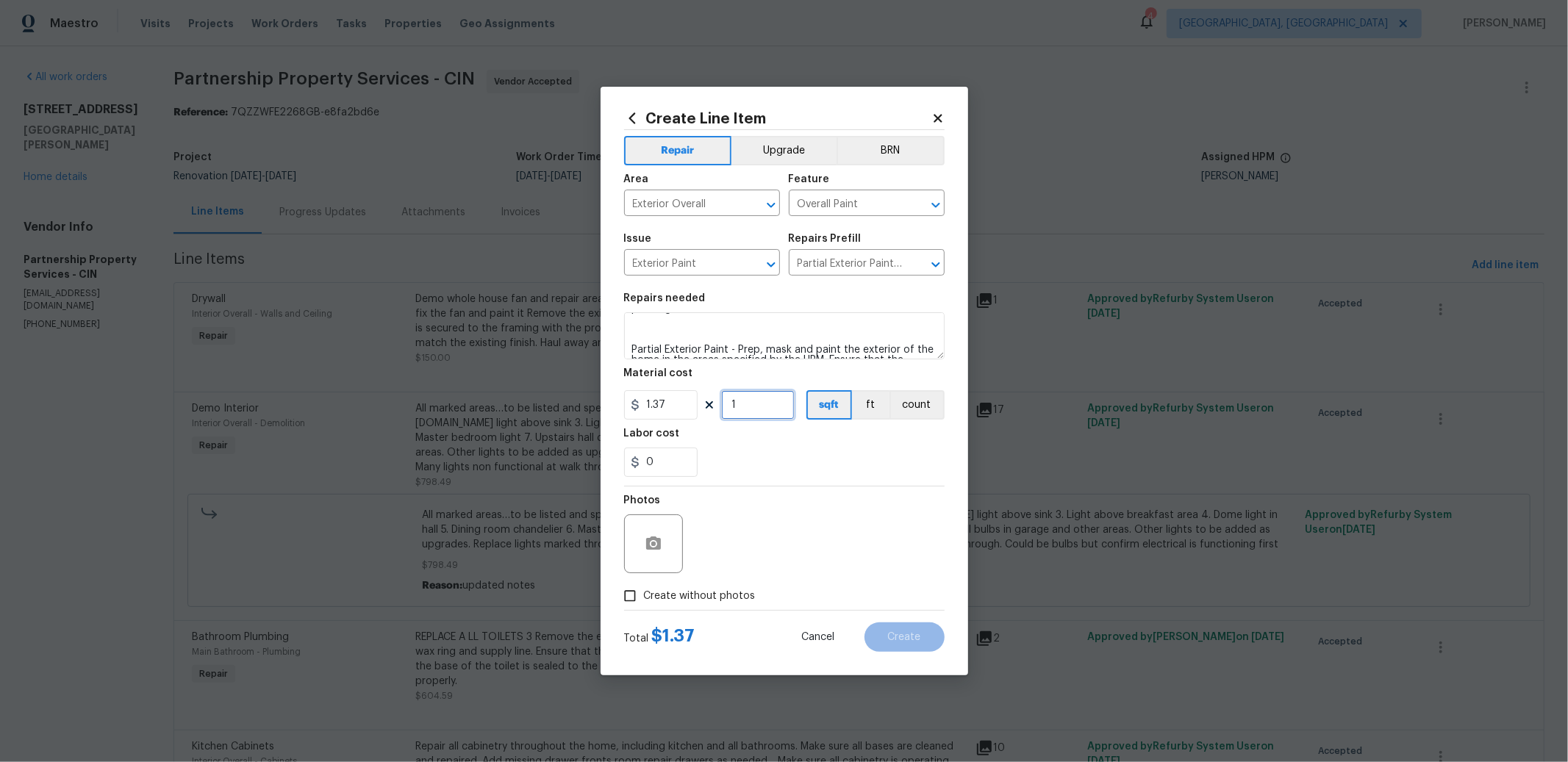
click at [776, 409] on input "1" at bounding box center [758, 405] width 74 height 29
type input "400"
click at [665, 467] on input "0" at bounding box center [661, 462] width 74 height 29
click at [625, 591] on input "Create without photos" at bounding box center [630, 596] width 28 height 28
checkbox input "true"
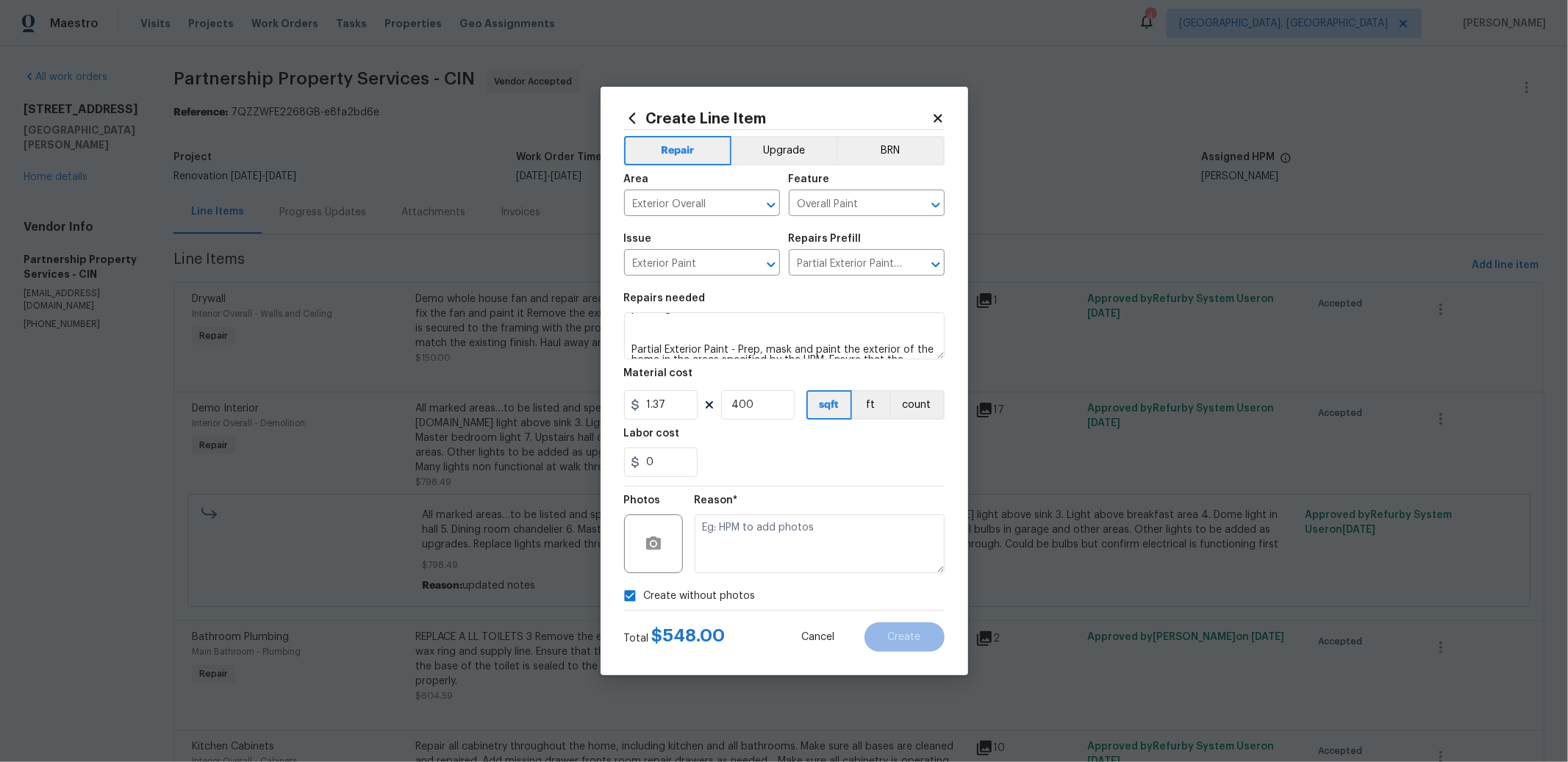
click at [747, 574] on div "Reason*" at bounding box center [820, 534] width 250 height 95
click at [750, 565] on textarea at bounding box center [820, 544] width 250 height 59
type textarea "to add"
click at [655, 460] on input "0" at bounding box center [661, 462] width 74 height 29
type input "75"
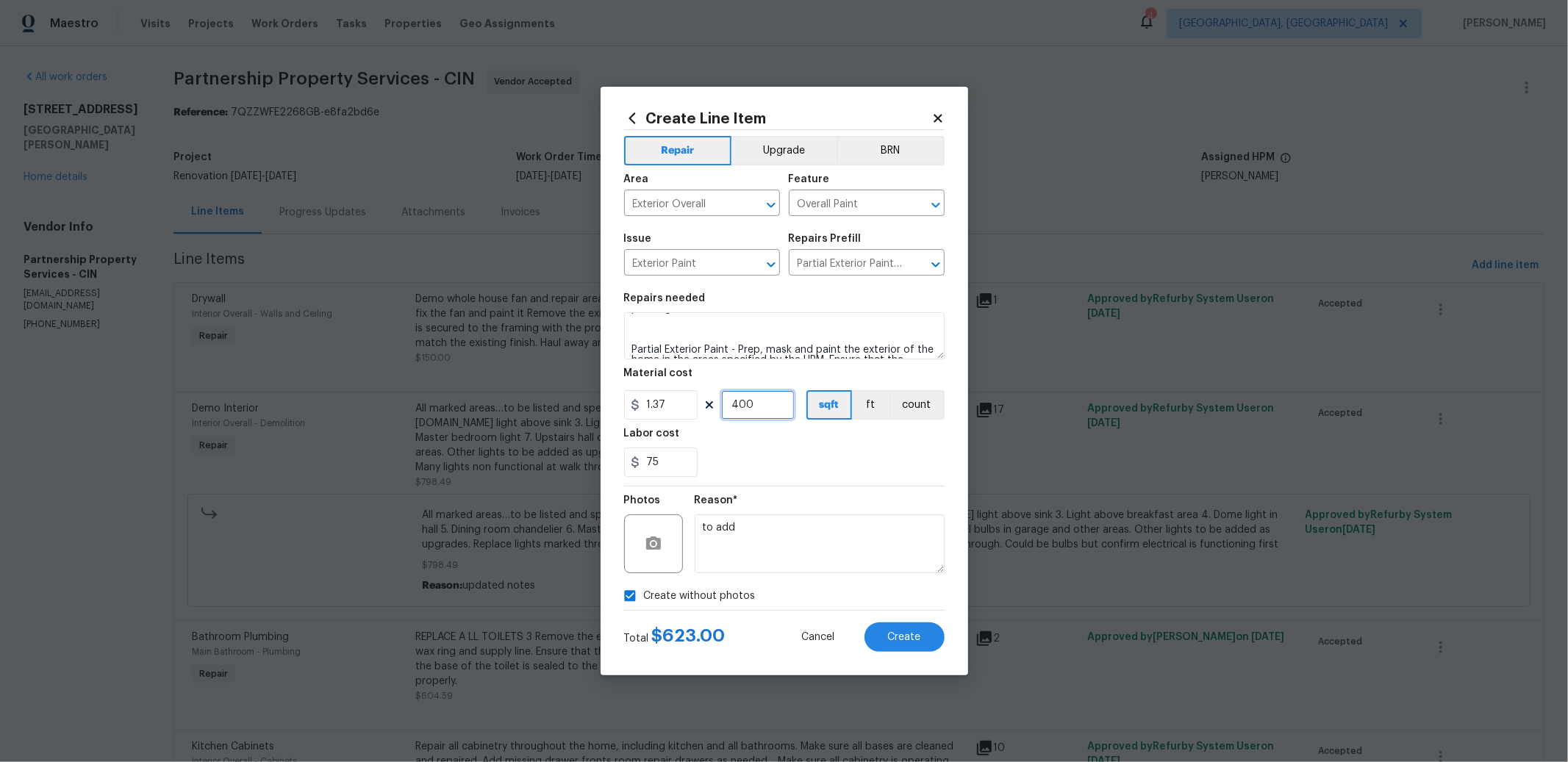
click at [763, 413] on input "400" at bounding box center [758, 405] width 74 height 29
type input "350"
click at [878, 590] on div "Create without photos" at bounding box center [784, 596] width 320 height 28
click at [894, 635] on span "Create" at bounding box center [904, 637] width 33 height 11
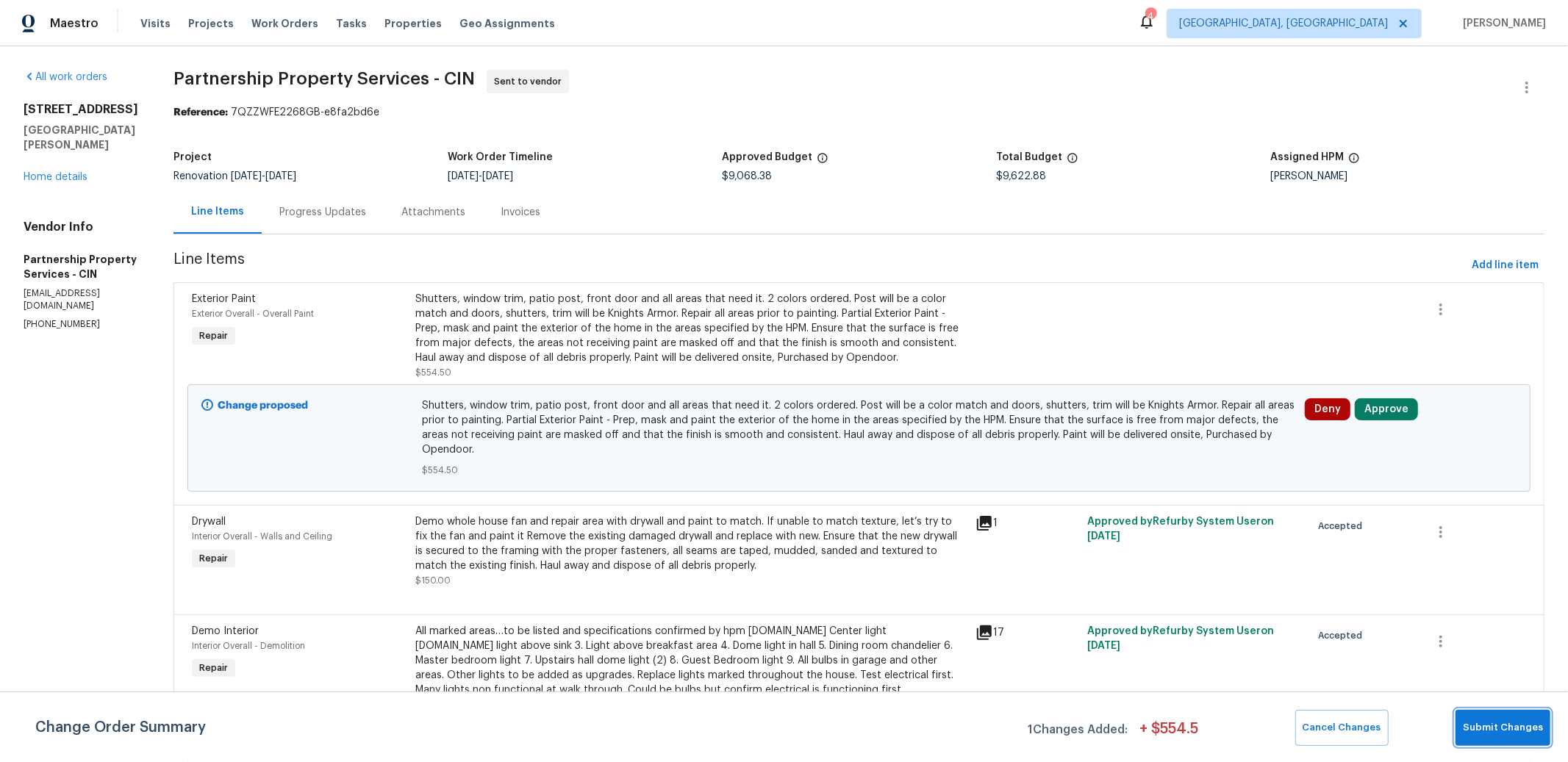
click at [1497, 722] on span "Submit Changes" at bounding box center [1503, 728] width 80 height 17
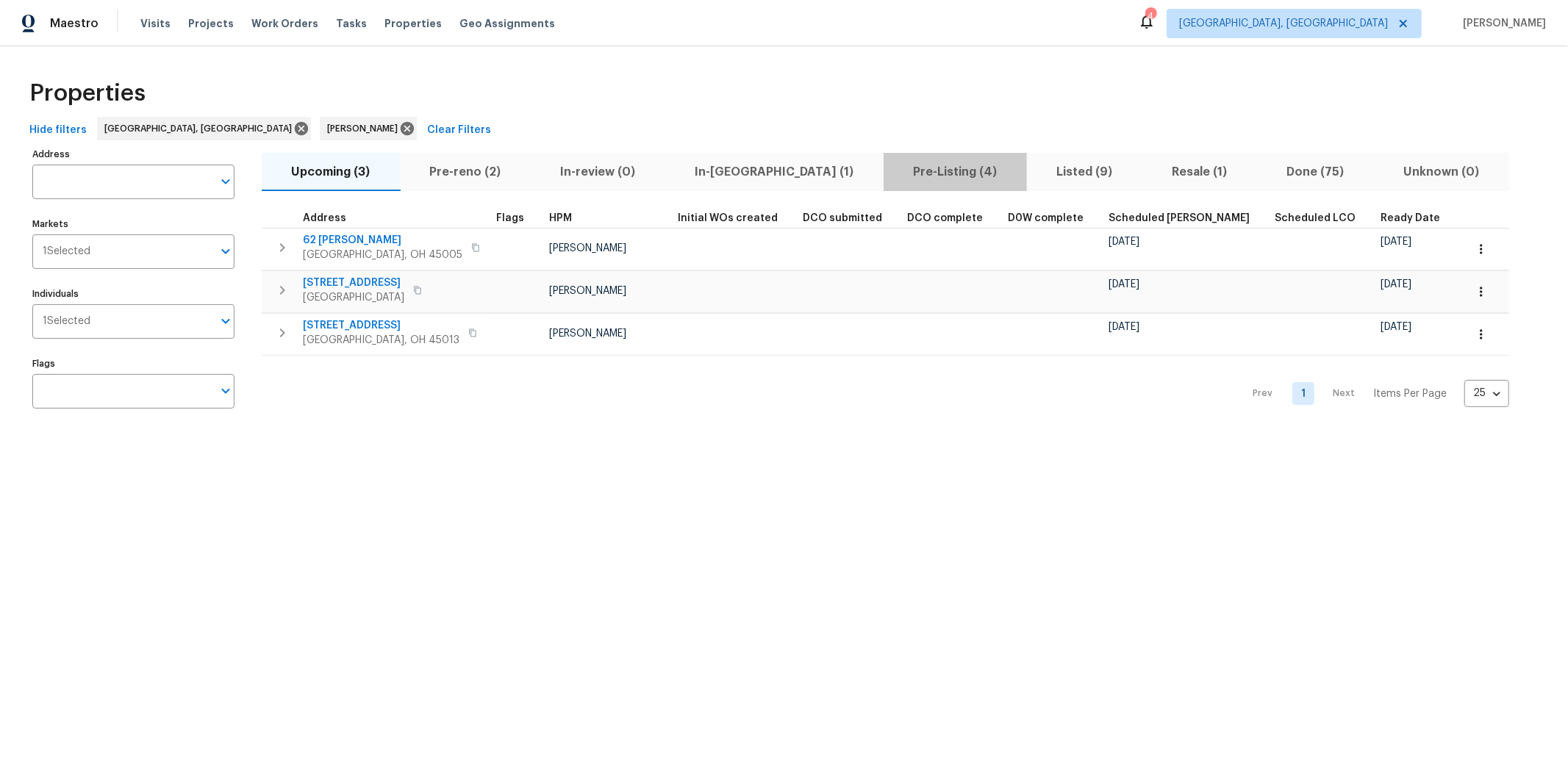
click at [893, 177] on span "Pre-Listing (4)" at bounding box center [955, 172] width 126 height 21
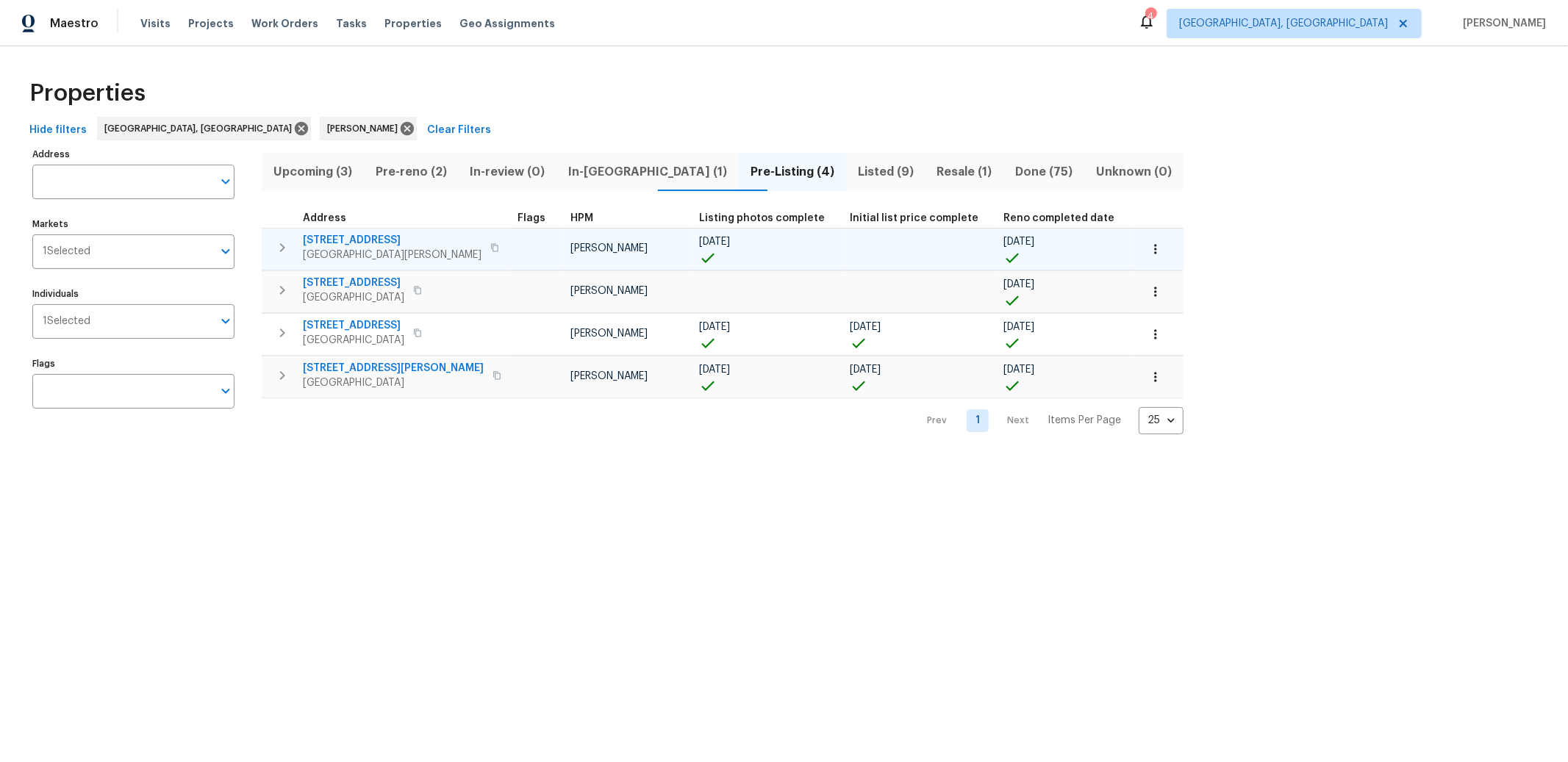
click at [491, 247] on icon "button" at bounding box center [494, 247] width 7 height 8
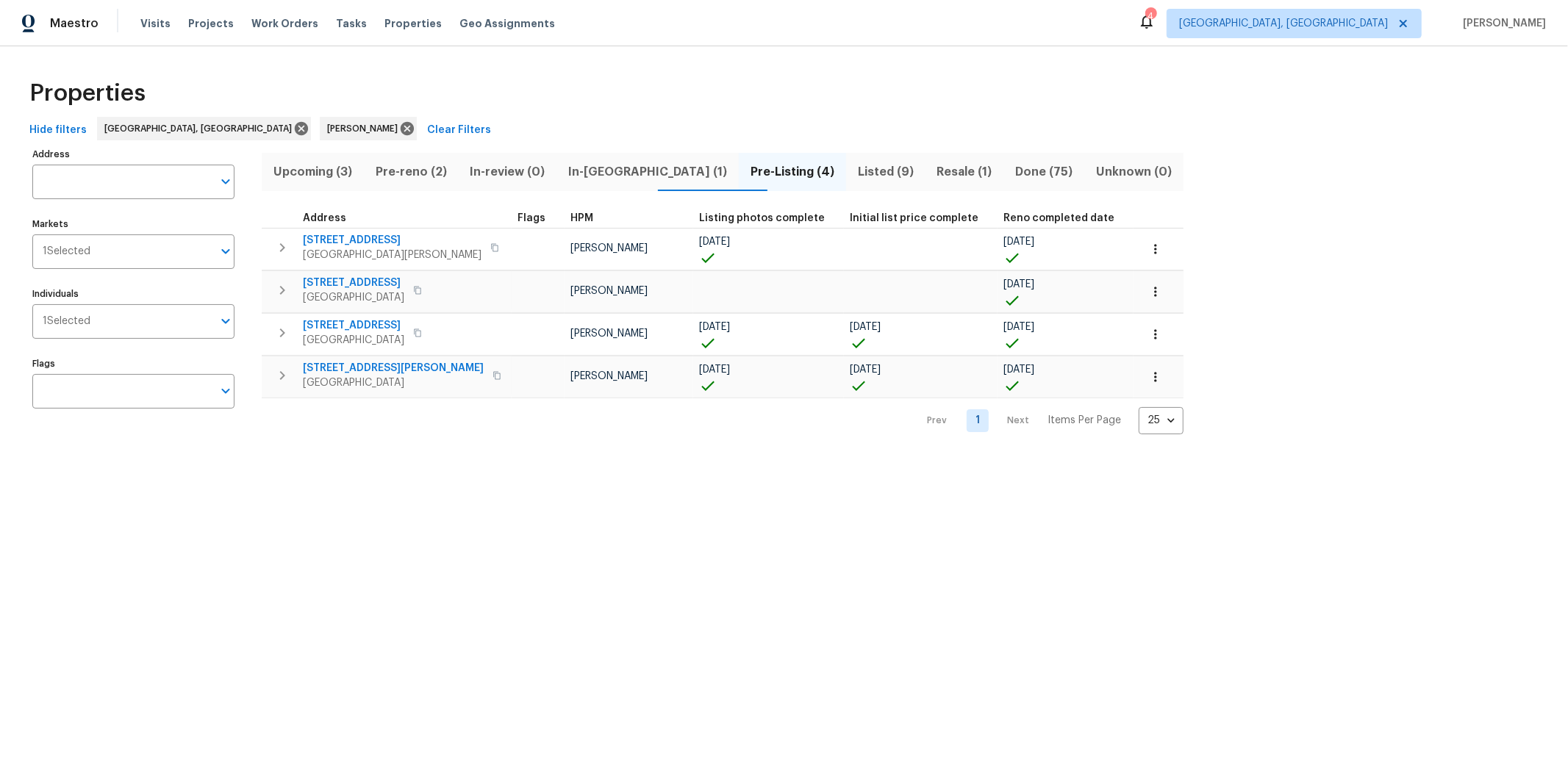
drag, startPoint x: 403, startPoint y: 172, endPoint x: 409, endPoint y: 182, distance: 11.7
click at [403, 173] on span "Pre-reno (2)" at bounding box center [412, 172] width 78 height 21
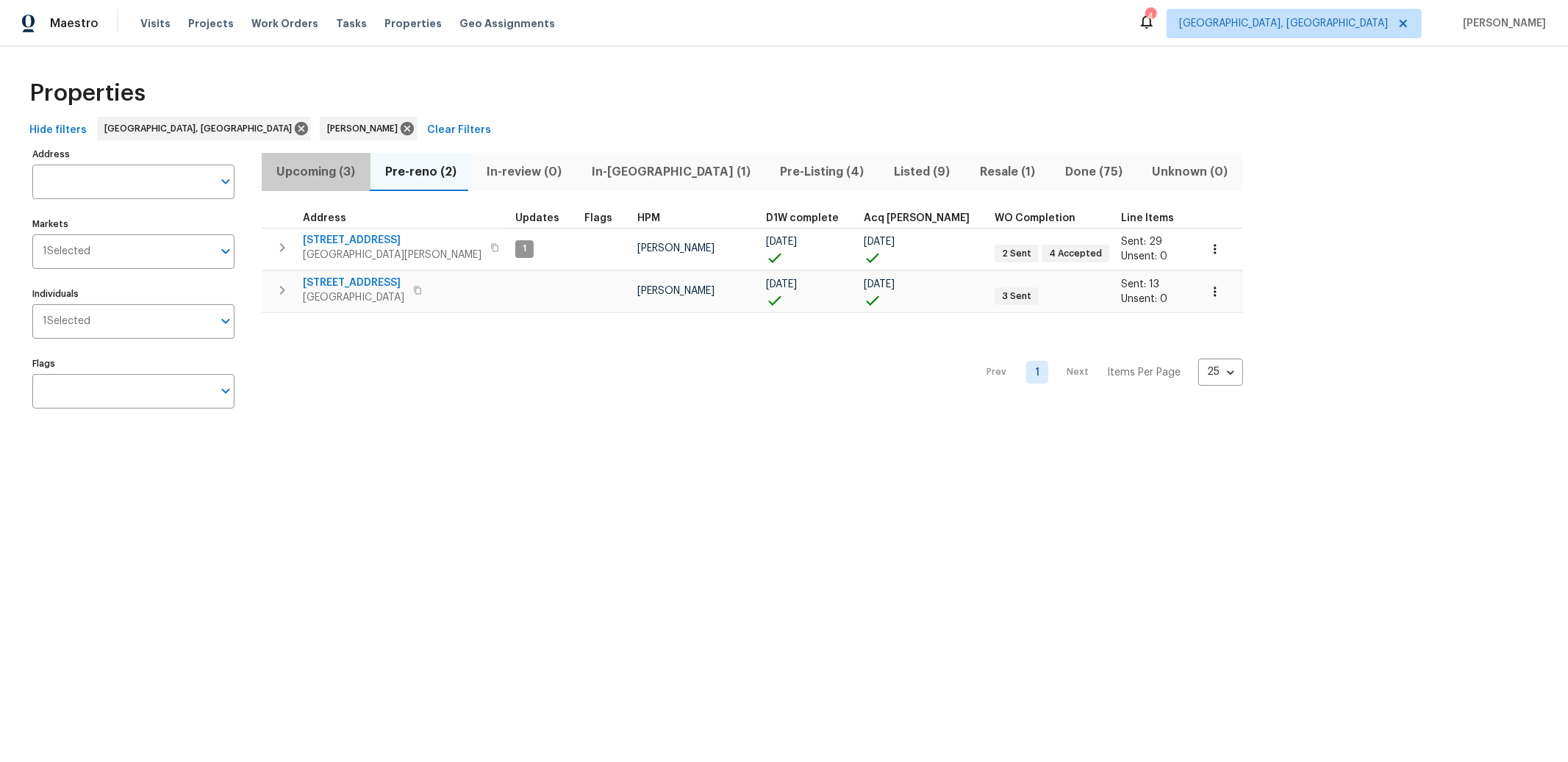
click at [305, 171] on span "Upcoming (3)" at bounding box center [316, 172] width 92 height 21
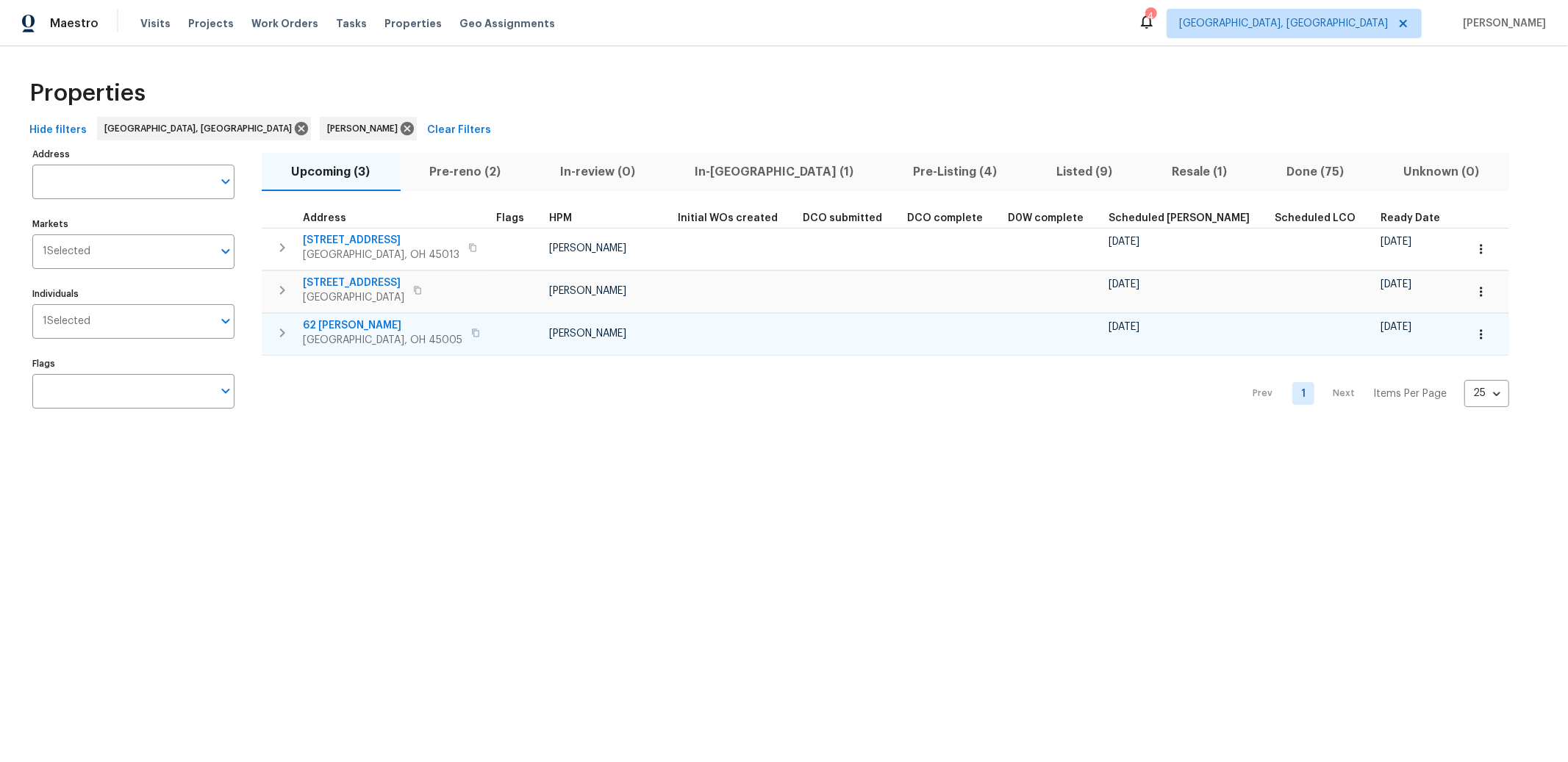
click at [1474, 337] on icon "button" at bounding box center [1481, 334] width 15 height 15
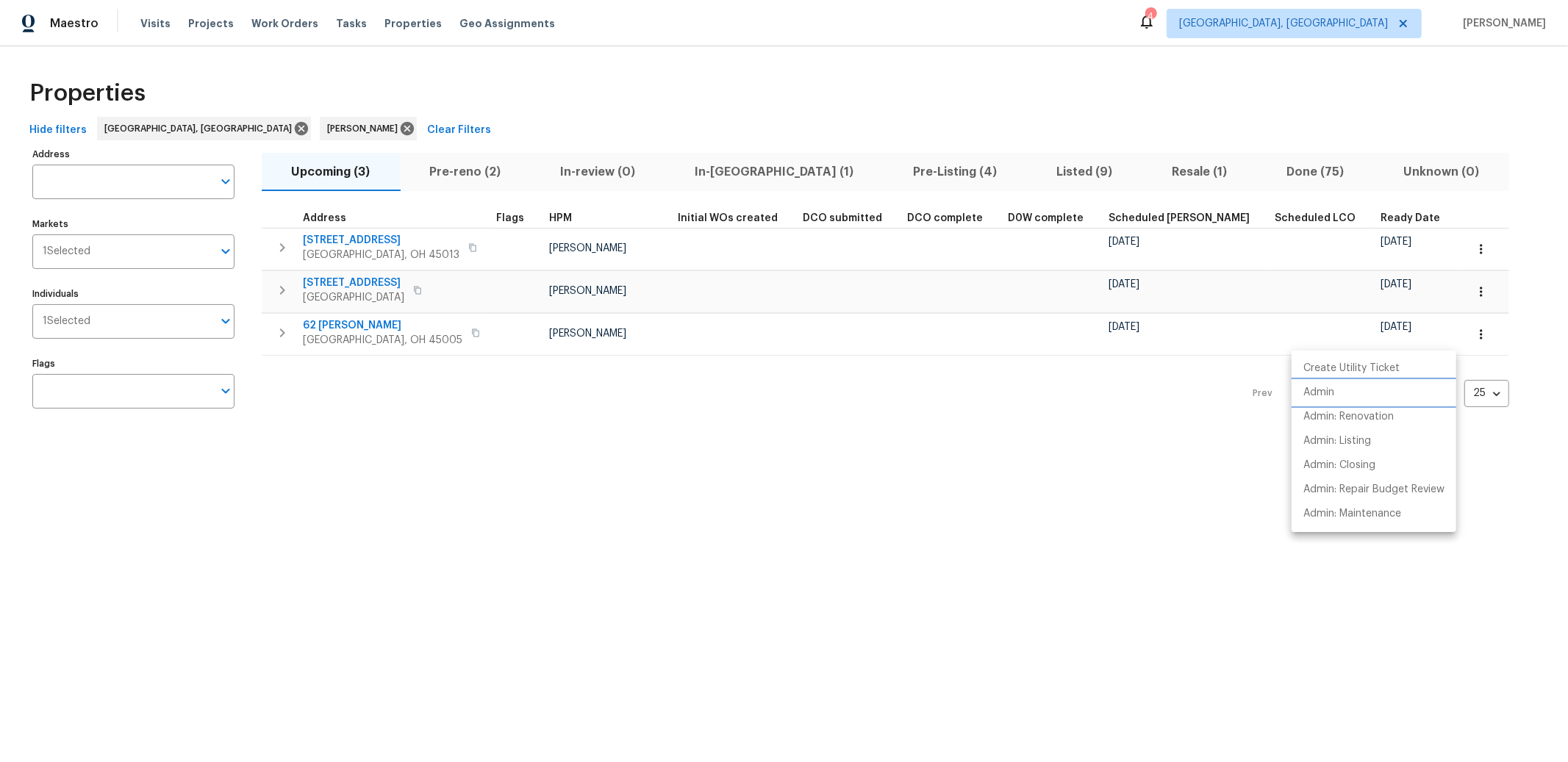
click at [1321, 388] on p "Admin" at bounding box center [1319, 393] width 31 height 16
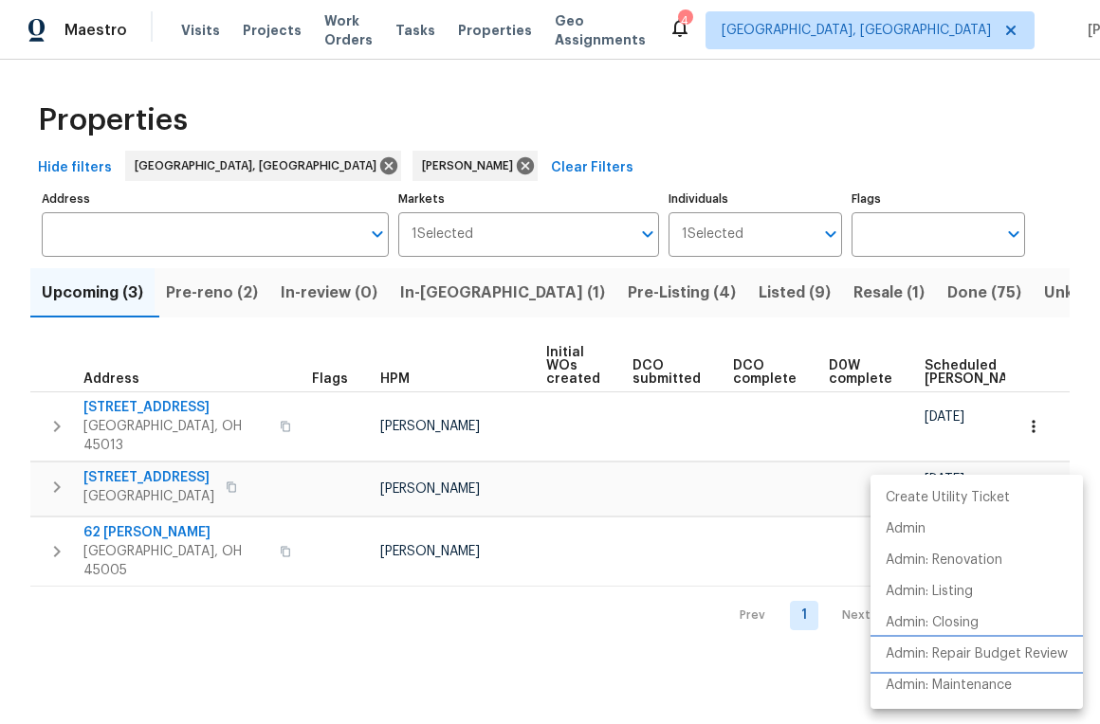
click at [950, 653] on p "Admin: Repair Budget Review" at bounding box center [976, 655] width 182 height 20
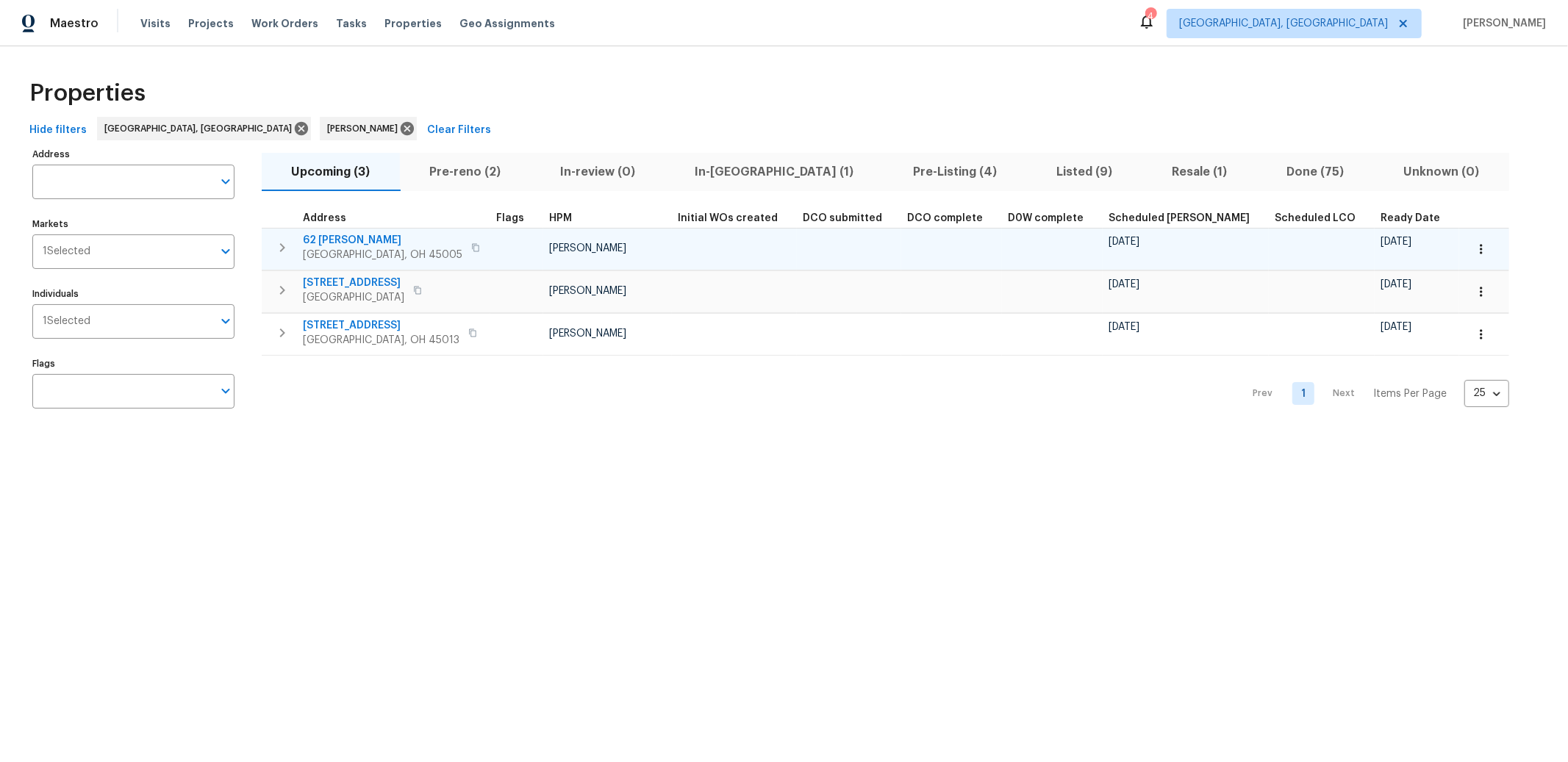
click at [340, 242] on span "62 [PERSON_NAME]" at bounding box center [383, 240] width 160 height 15
click at [471, 247] on icon "button" at bounding box center [475, 247] width 9 height 9
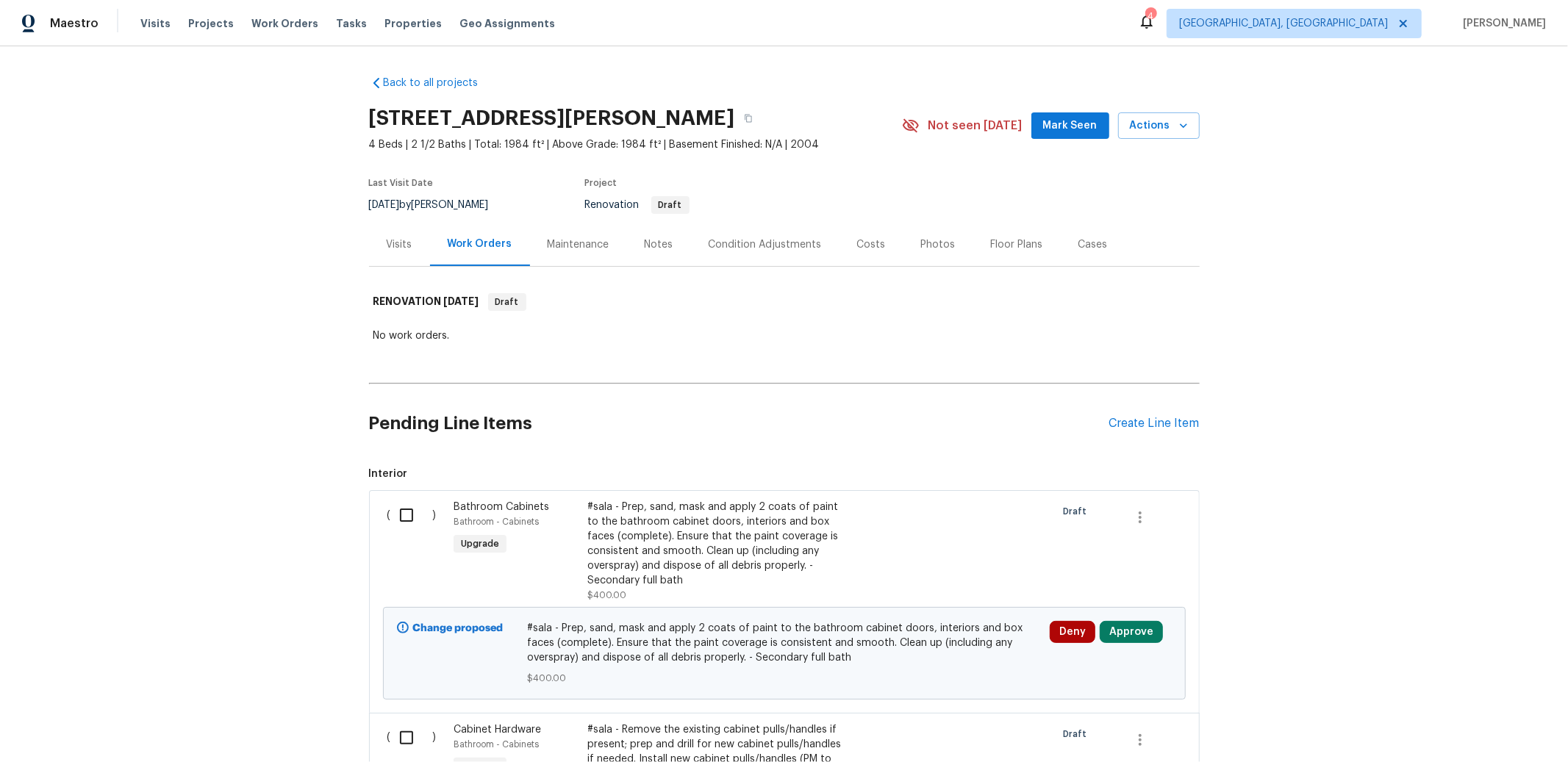
click at [659, 242] on div "Notes" at bounding box center [658, 244] width 29 height 15
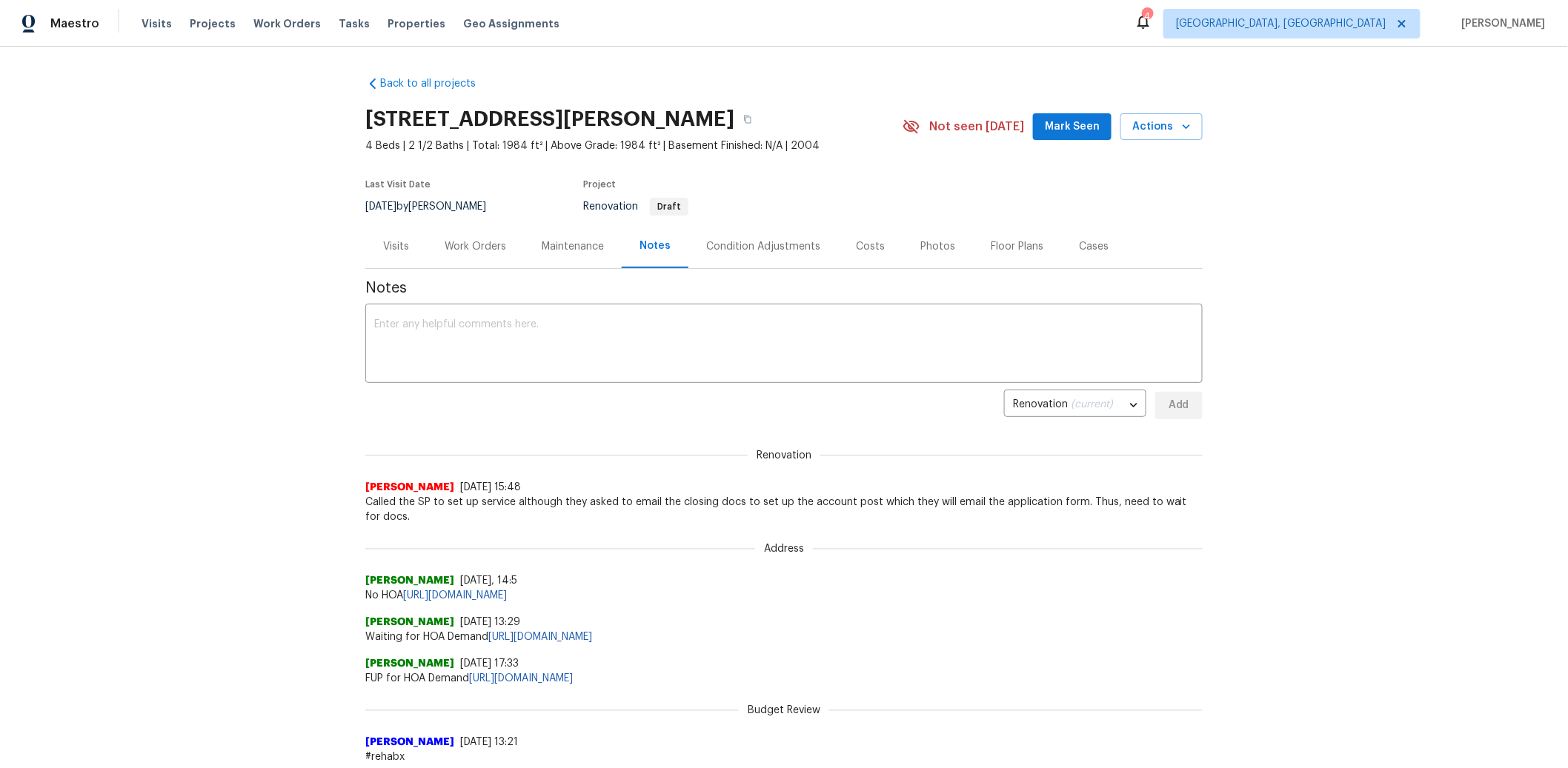
click at [478, 245] on div "Work Orders" at bounding box center [475, 246] width 62 height 15
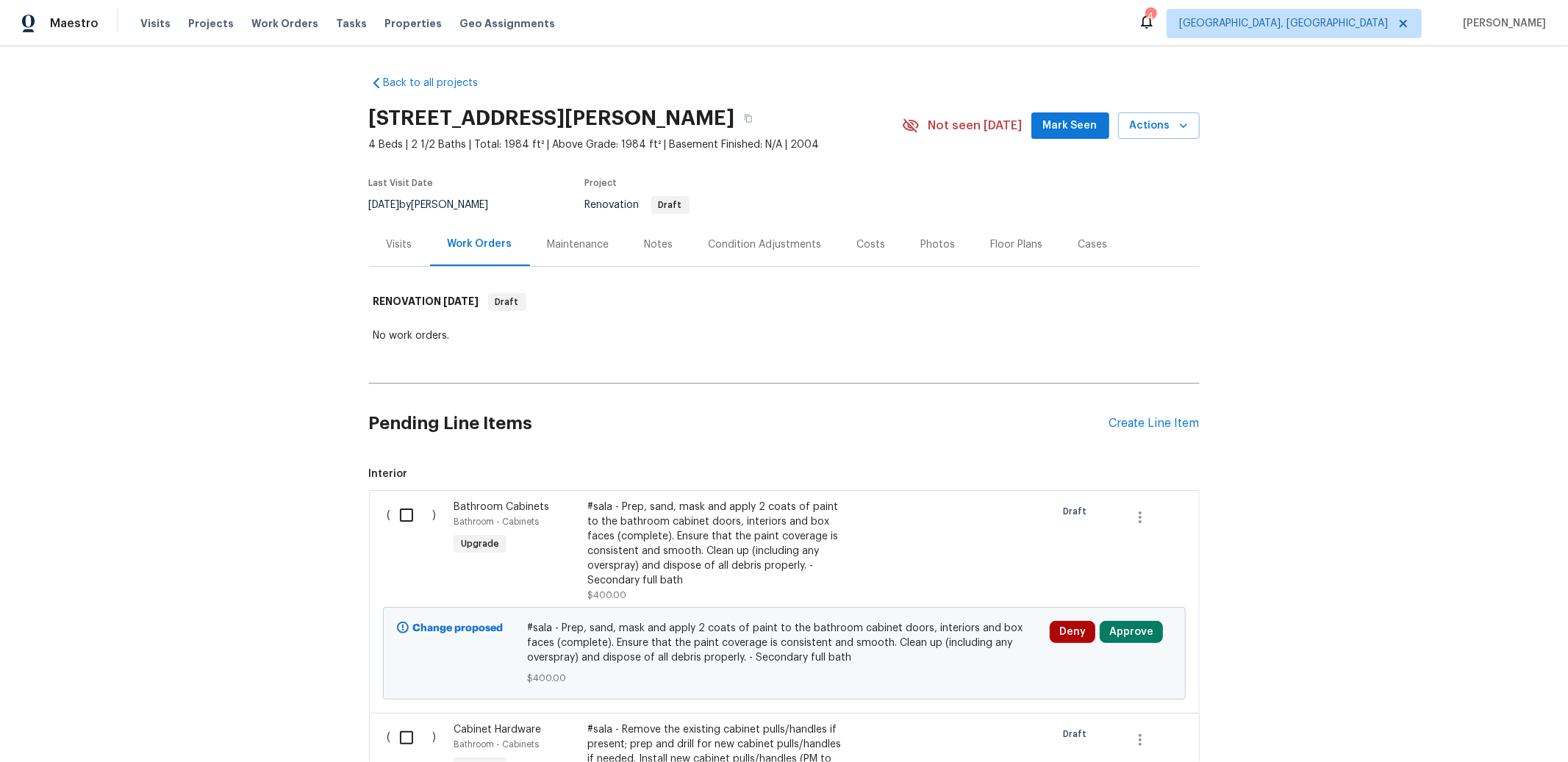
click at [765, 245] on div "Condition Adjustments" at bounding box center [765, 244] width 113 height 15
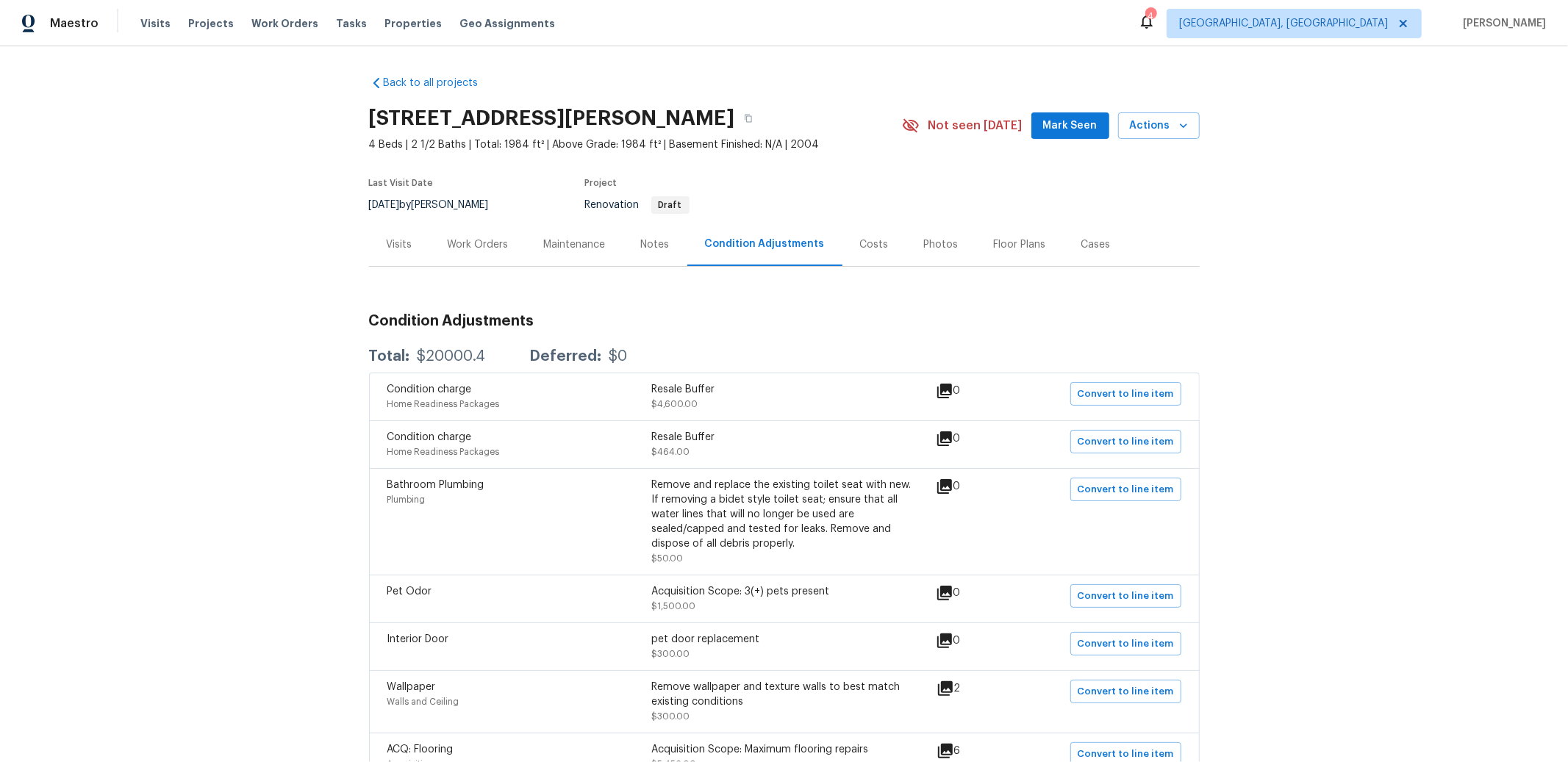
click at [641, 240] on div "Notes" at bounding box center [655, 244] width 29 height 15
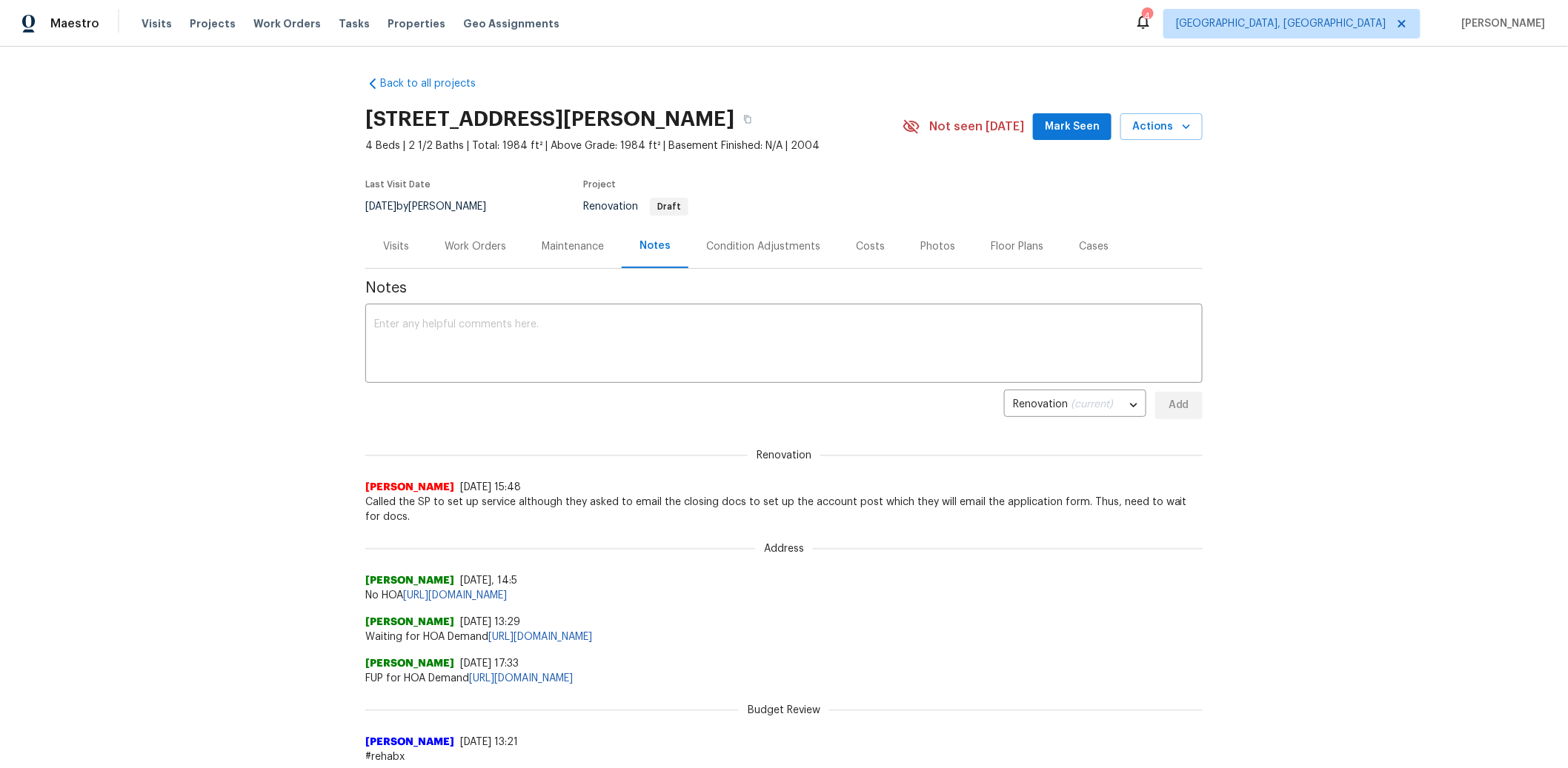
click at [739, 251] on div "Condition Adjustments" at bounding box center [763, 246] width 114 height 15
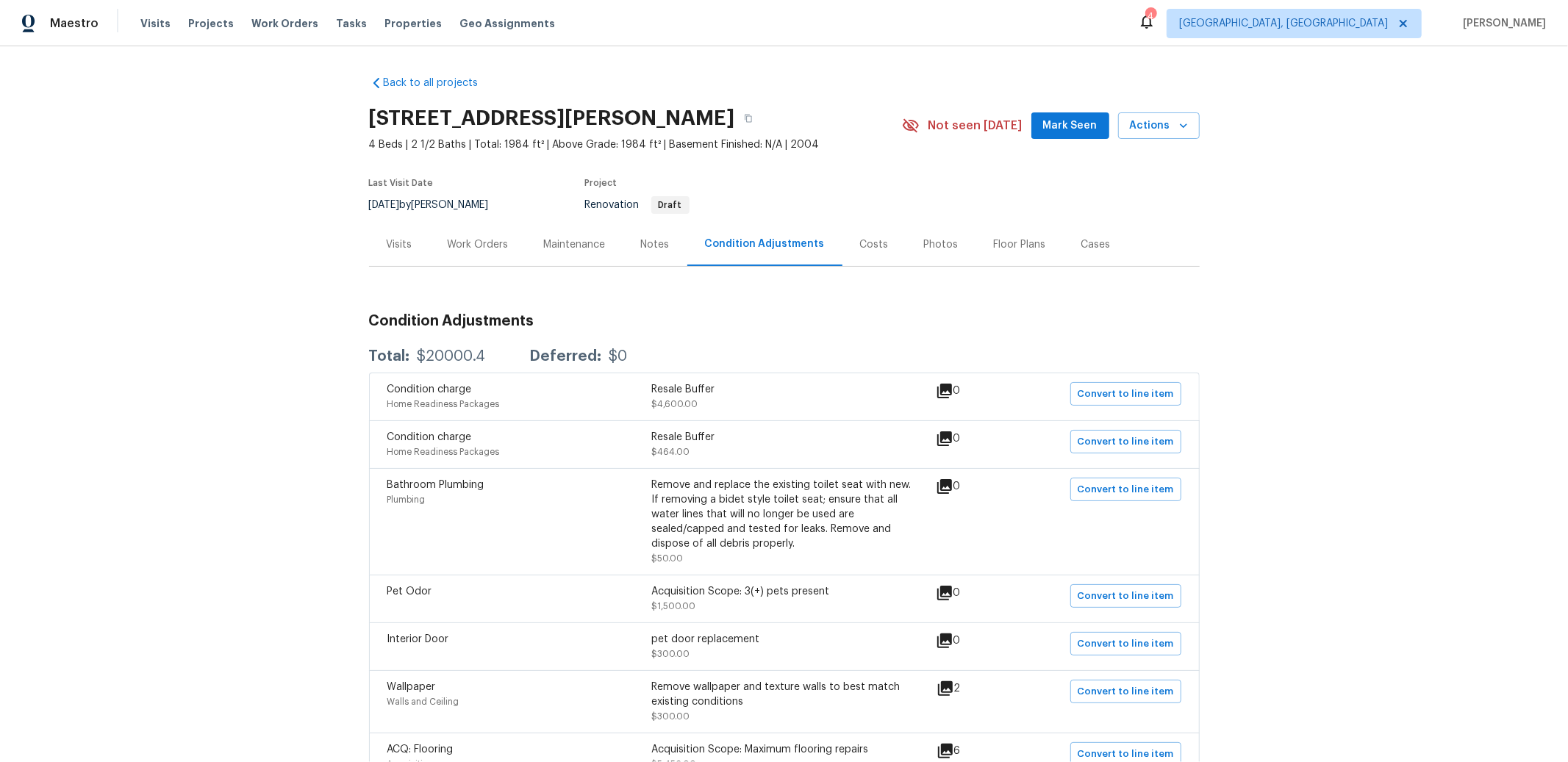
click at [489, 243] on div "Work Orders" at bounding box center [478, 244] width 61 height 15
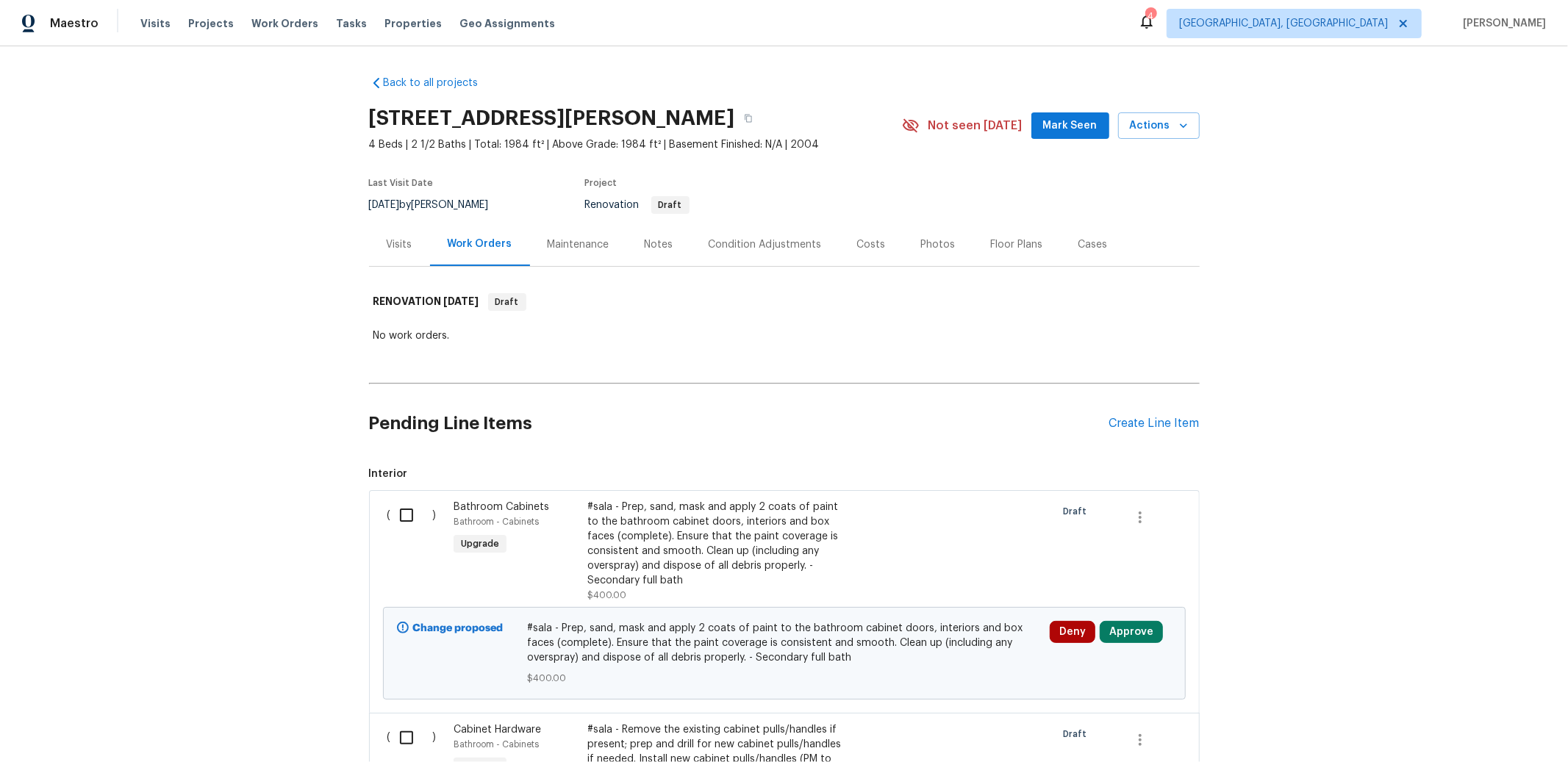
click at [644, 248] on div "Notes" at bounding box center [658, 244] width 29 height 15
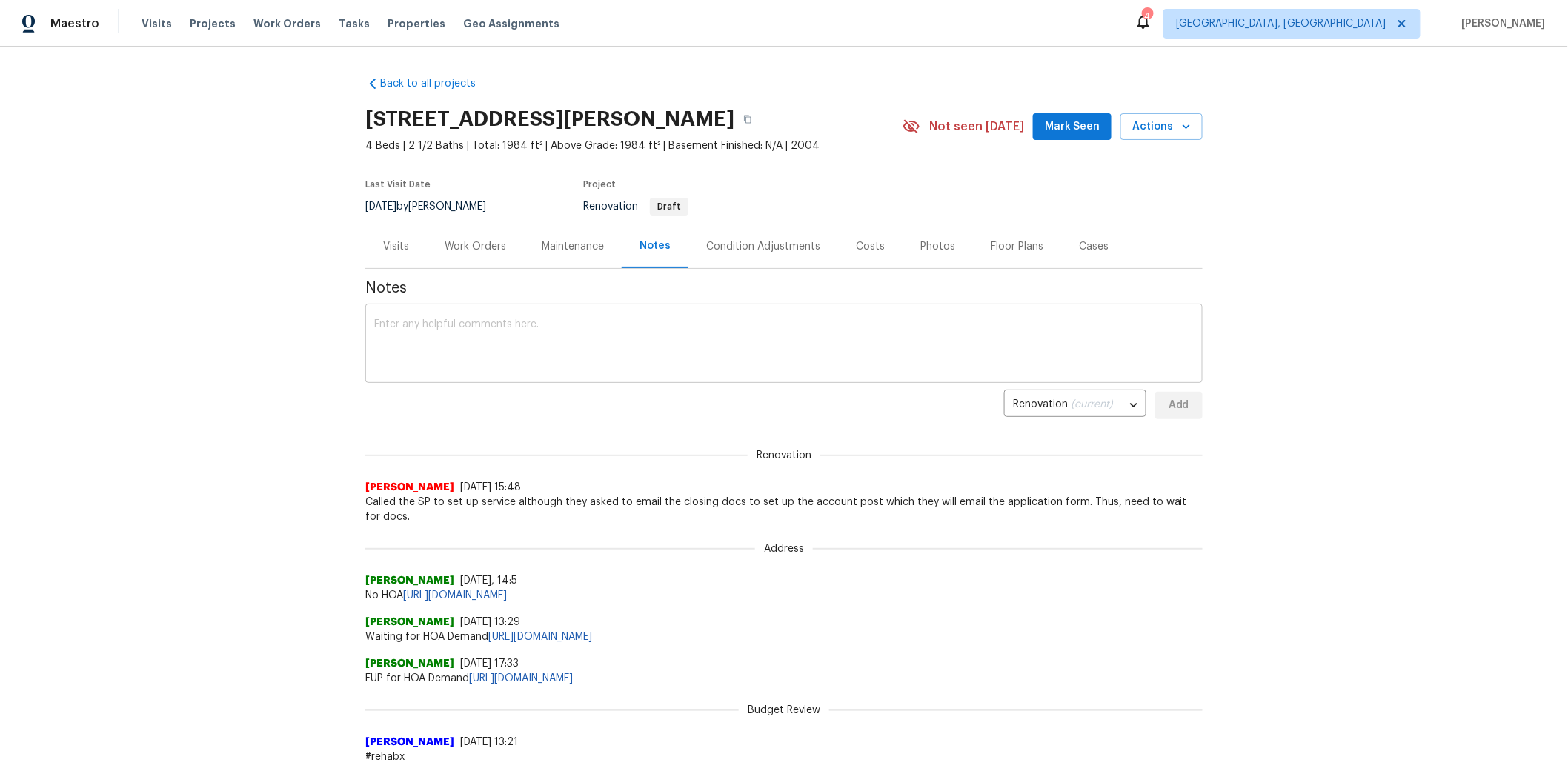
click at [606, 319] on div "x ​" at bounding box center [783, 345] width 837 height 76
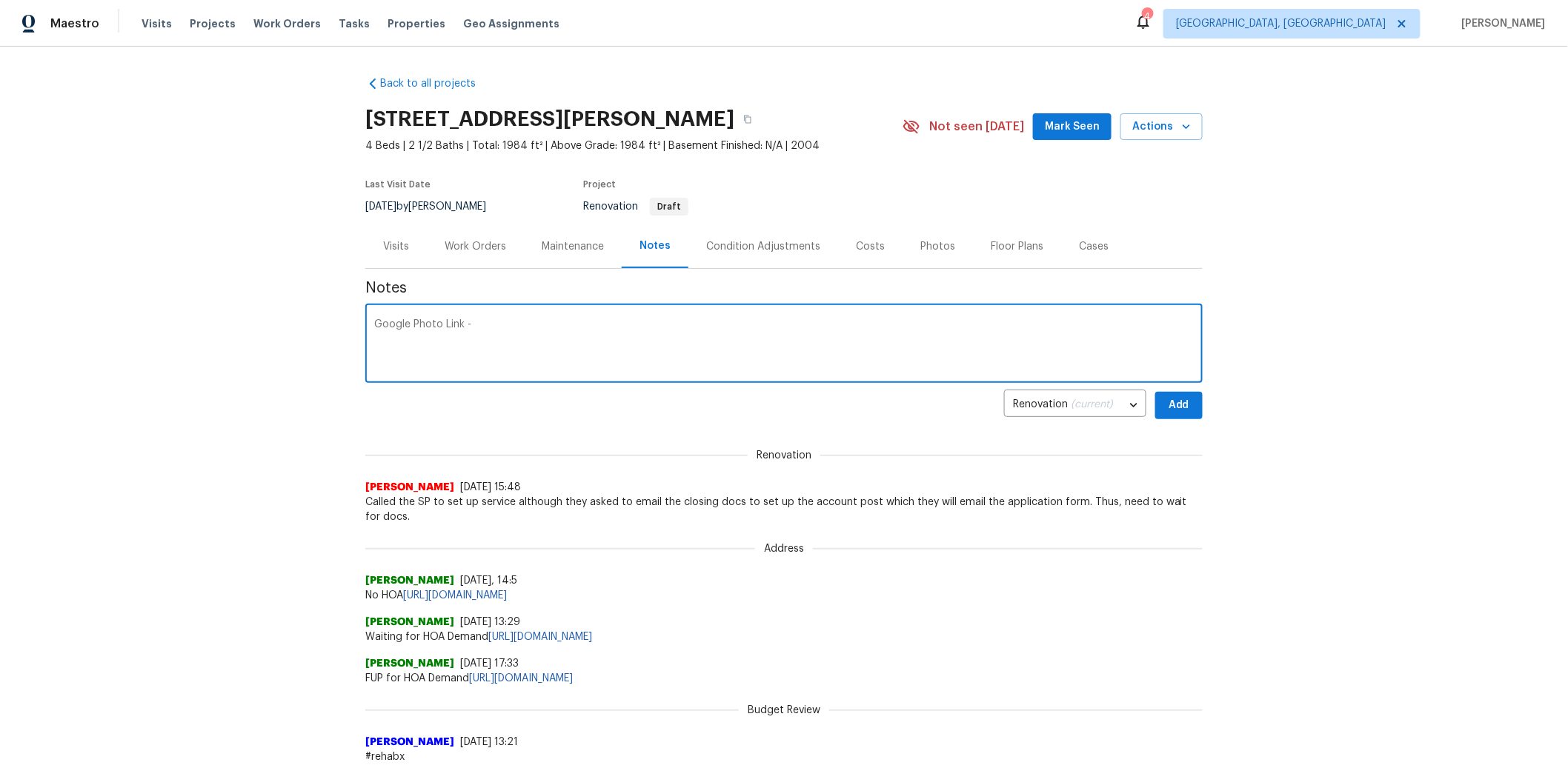
paste textarea "https://photos.app.goo.gl/zZ2Syos5DuqF1ymP6"
type textarea "Google Photo Link - https://photos.app.goo.gl/zZ2Syos5DuqF1ymP6"
click at [1172, 416] on button "Add" at bounding box center [1179, 405] width 48 height 27
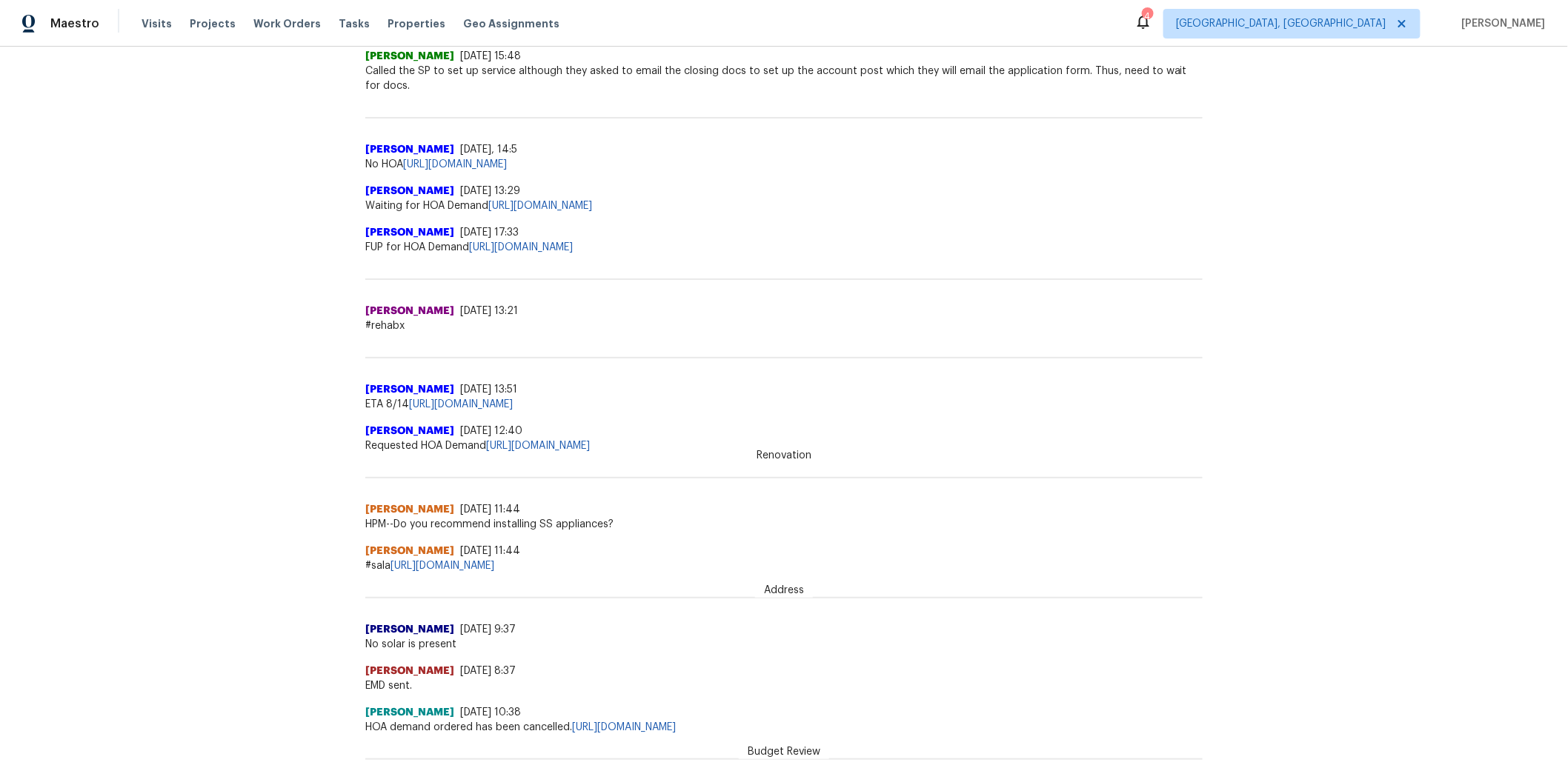
scroll to position [473, 0]
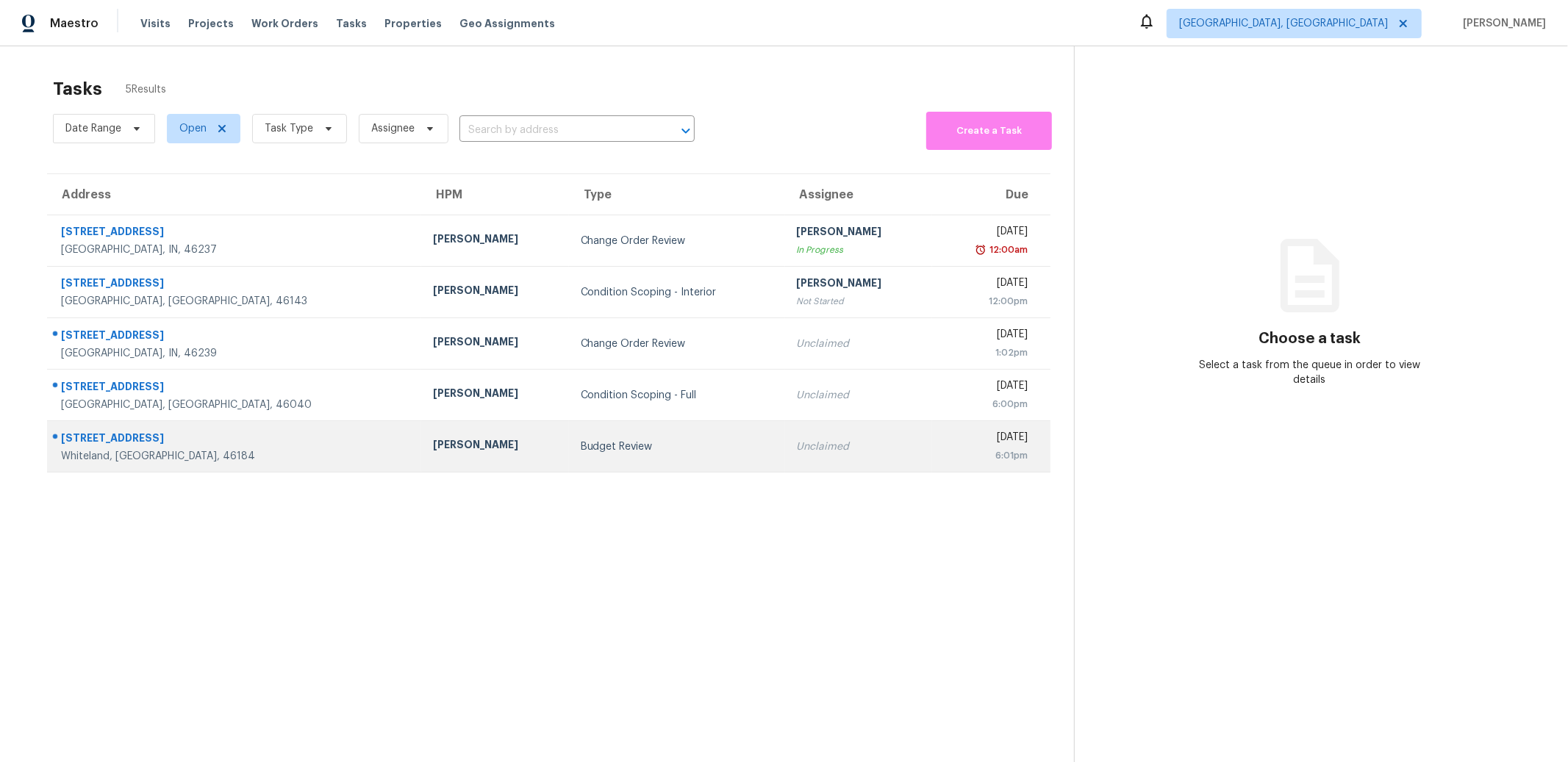
click at [118, 437] on div "[STREET_ADDRESS]" at bounding box center [235, 440] width 348 height 19
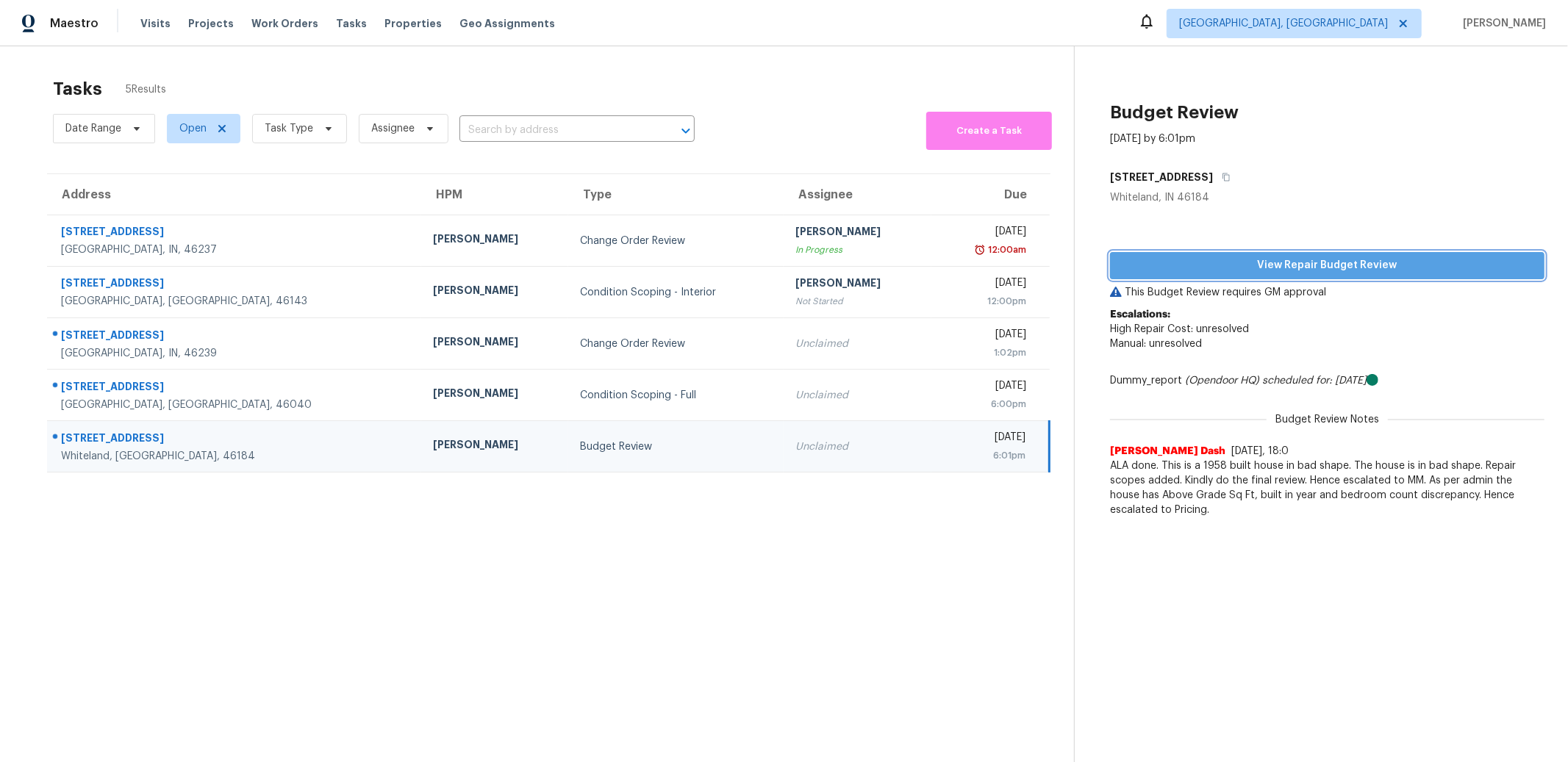
click at [1242, 263] on span "View Repair Budget Review" at bounding box center [1328, 266] width 411 height 19
